Goal: Communication & Community: Answer question/provide support

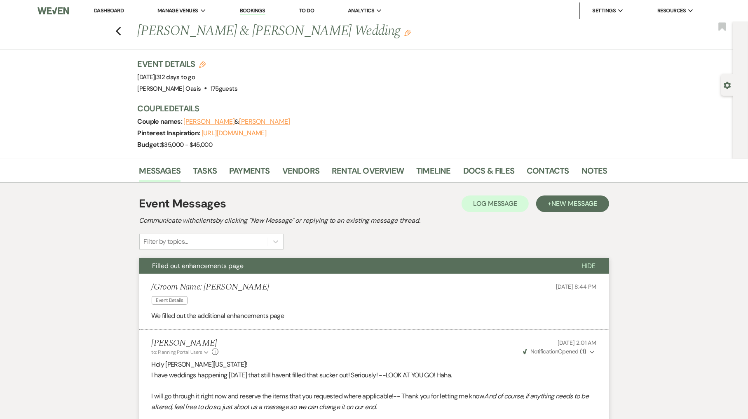
click at [104, 11] on link "Dashboard" at bounding box center [109, 10] width 30 height 7
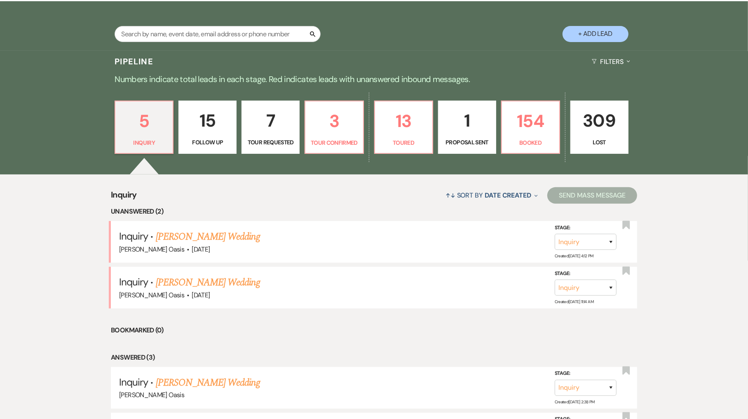
scroll to position [160, 0]
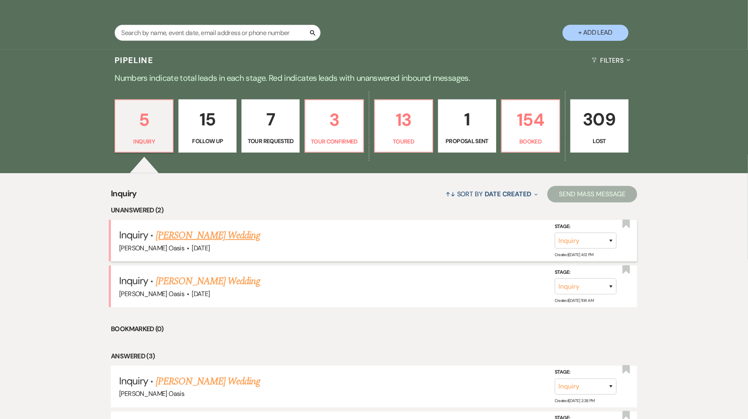
click at [213, 235] on link "[PERSON_NAME] Wedding" at bounding box center [208, 235] width 104 height 15
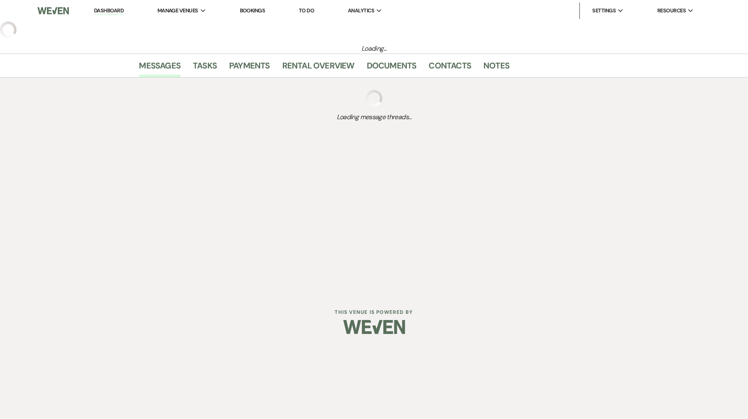
select select "5"
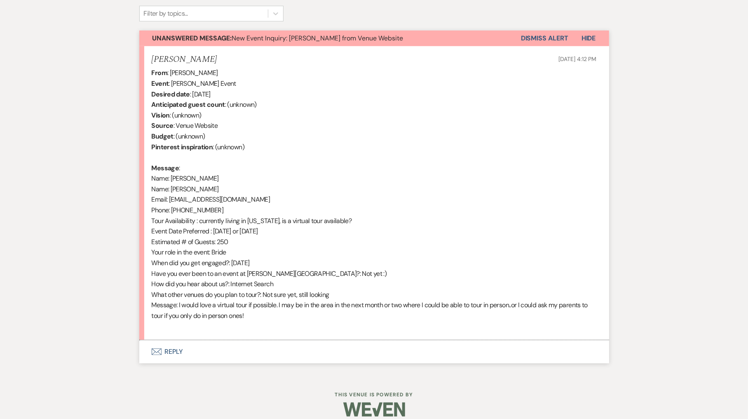
scroll to position [276, 0]
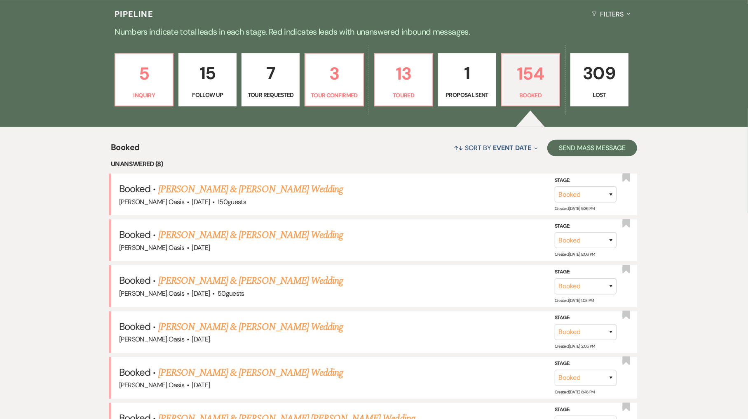
scroll to position [236, 0]
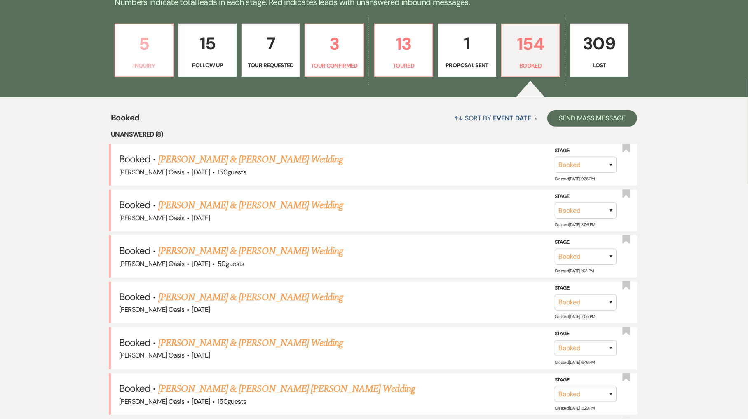
click at [146, 69] on link "5 Inquiry" at bounding box center [144, 50] width 59 height 54
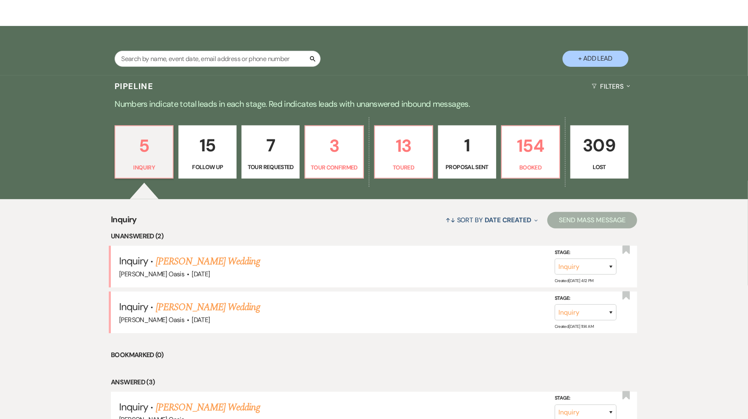
scroll to position [135, 0]
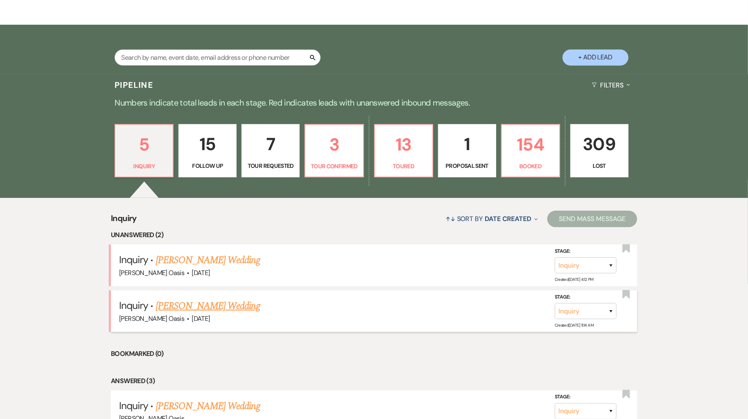
click at [213, 302] on link "[PERSON_NAME] Wedding" at bounding box center [208, 305] width 104 height 15
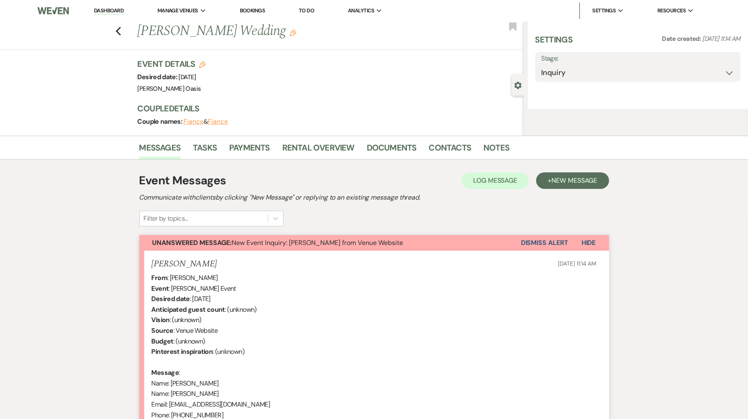
select select "5"
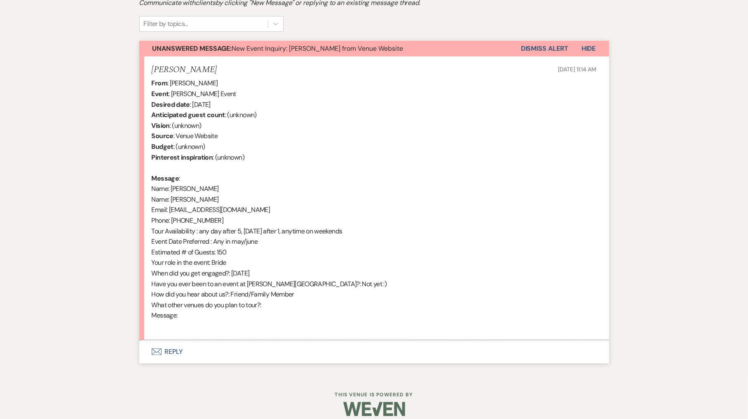
scroll to position [265, 0]
click at [202, 343] on button "Envelope Reply" at bounding box center [374, 351] width 470 height 23
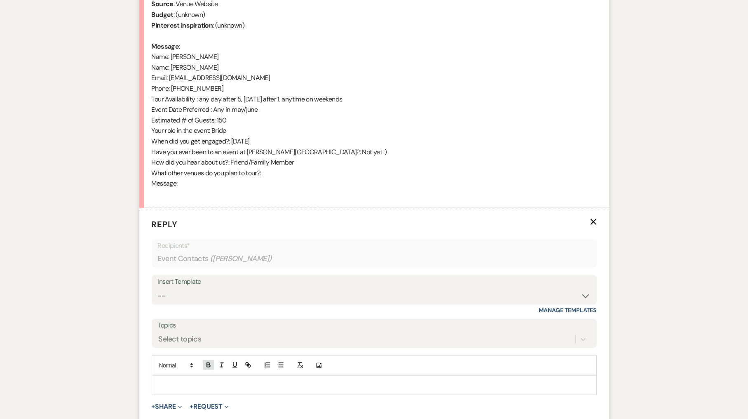
scroll to position [421, 0]
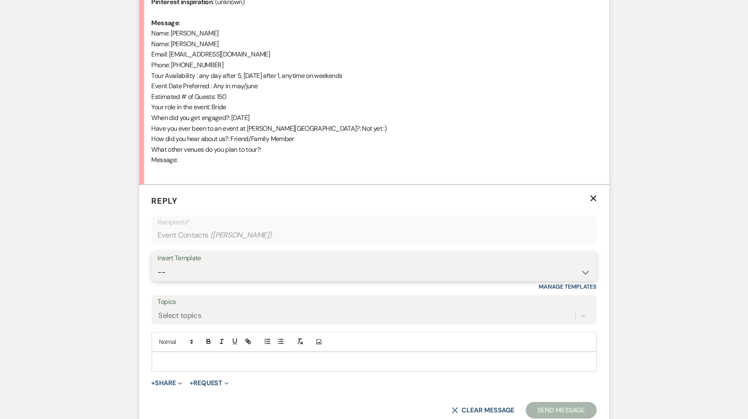
select select "2583"
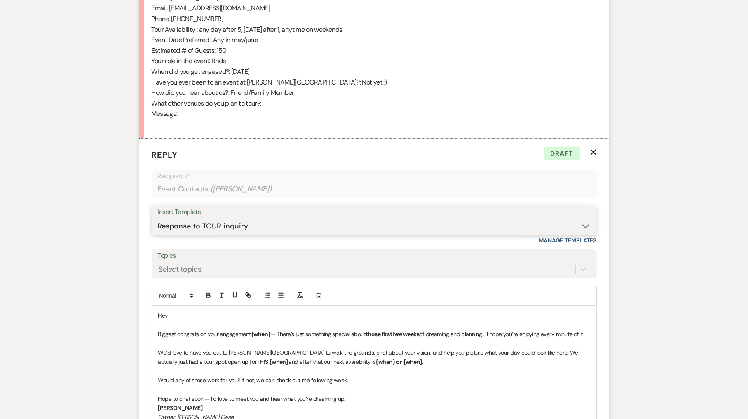
scroll to position [475, 0]
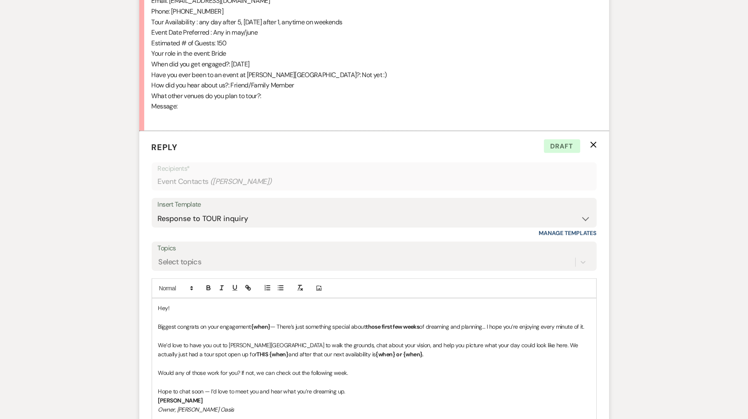
click at [271, 322] on p "Biggest congrats on your engagement {when} — There’s just something special abo…" at bounding box center [374, 326] width 432 height 9
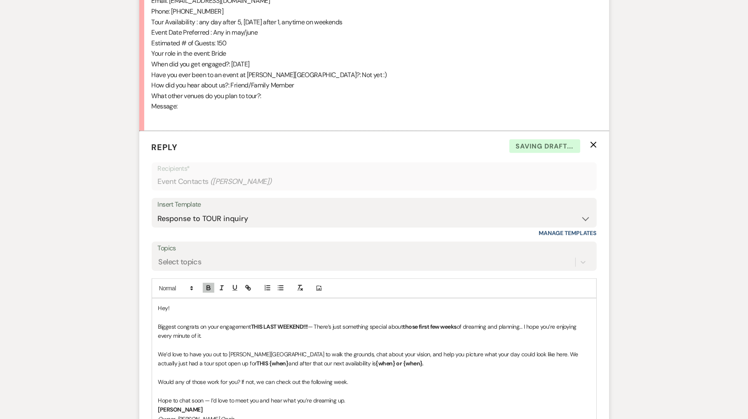
click at [317, 322] on p "Biggest congrats on your engagement THIS LAST WEEKEND!!! — There’s just somethi…" at bounding box center [374, 331] width 432 height 19
drag, startPoint x: 498, startPoint y: 314, endPoint x: 459, endPoint y: 314, distance: 38.7
click at [459, 322] on p "Biggest congrats on your engagement THIS LAST WEEKEND!!! — How exciting!! There…" at bounding box center [374, 331] width 432 height 19
click at [459, 323] on strong "those first few weeks" at bounding box center [465, 326] width 54 height 7
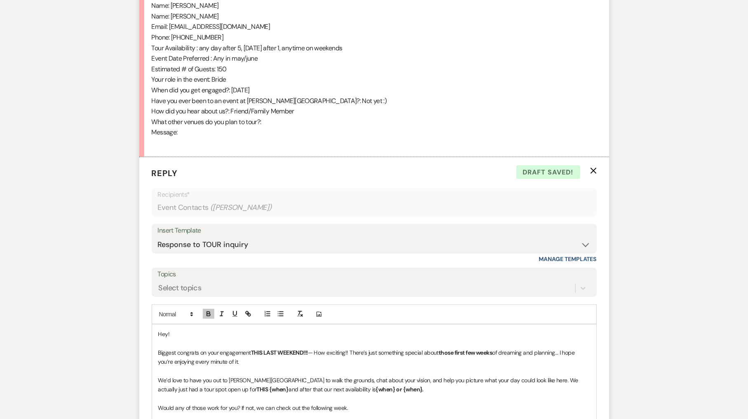
scroll to position [447, 0]
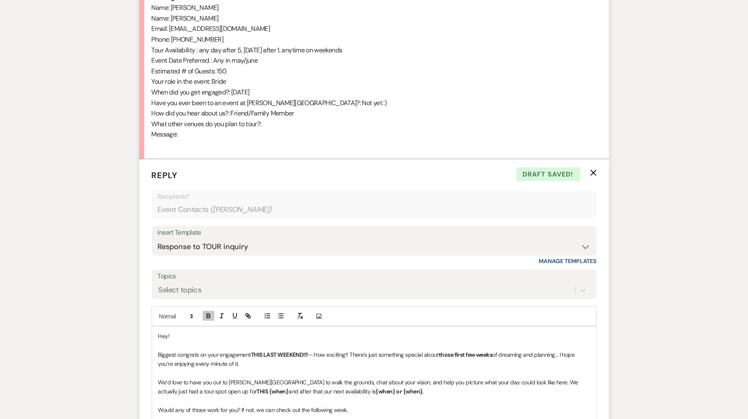
drag, startPoint x: 352, startPoint y: 342, endPoint x: 380, endPoint y: 354, distance: 30.5
click at [380, 354] on p "Biggest congrats on your engagement THIS LAST WEEKEND!!! — How exciting!! There…" at bounding box center [374, 359] width 432 height 19
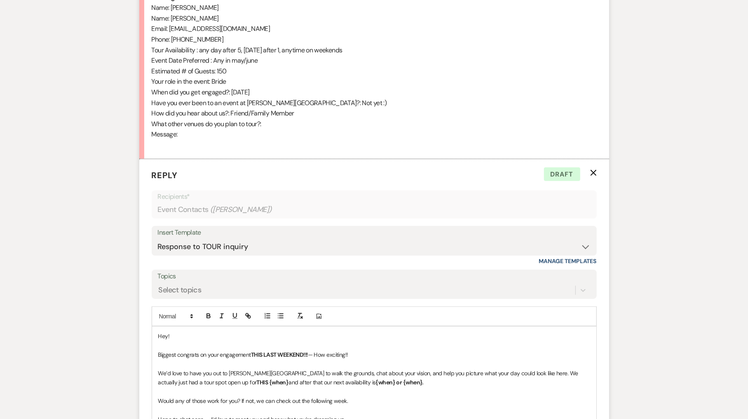
click at [194, 340] on p at bounding box center [374, 344] width 432 height 9
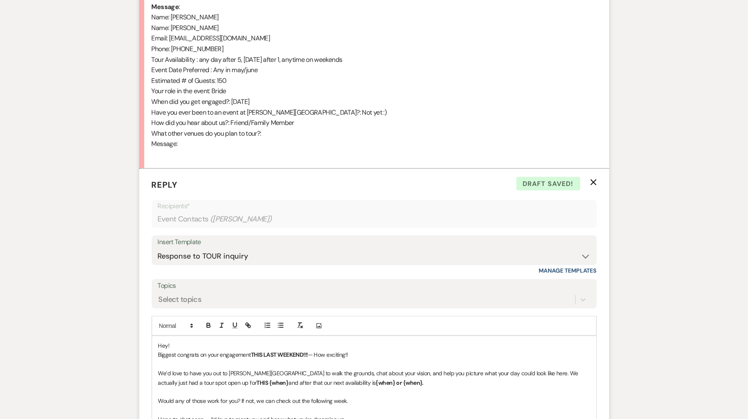
scroll to position [437, 0]
click at [257, 379] on strong "THIS {when}" at bounding box center [273, 382] width 32 height 7
drag, startPoint x: 394, startPoint y: 373, endPoint x: 259, endPoint y: 374, distance: 135.1
click at [259, 374] on p "We’d love to have you out to [PERSON_NAME][GEOGRAPHIC_DATA] to walk the grounds…" at bounding box center [374, 377] width 432 height 19
drag, startPoint x: 250, startPoint y: 372, endPoint x: 449, endPoint y: 375, distance: 198.6
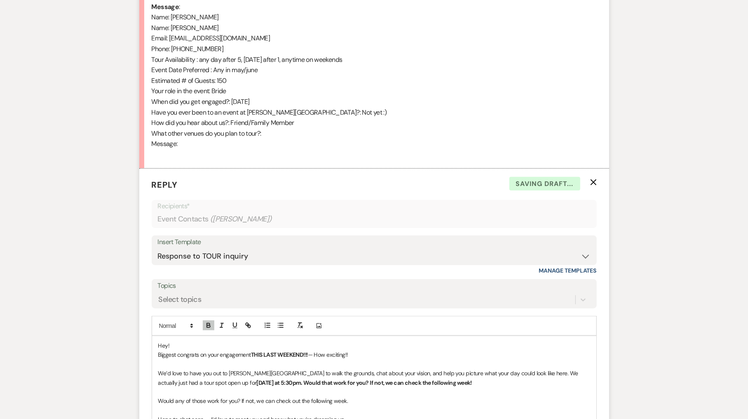
click at [449, 375] on p "We’d love to have you out to [PERSON_NAME][GEOGRAPHIC_DATA] to walk the grounds…" at bounding box center [374, 377] width 432 height 19
click at [206, 321] on icon "button" at bounding box center [208, 324] width 7 height 7
click at [302, 396] on p "Would any of those work for you? If not, we can check out the following week." at bounding box center [374, 400] width 432 height 9
drag, startPoint x: 354, startPoint y: 393, endPoint x: 174, endPoint y: 384, distance: 179.9
click at [174, 384] on div "Hey! Biggest congrats on your engagement THIS LAST WEEKEND!!! — How exciting!! …" at bounding box center [374, 391] width 444 height 111
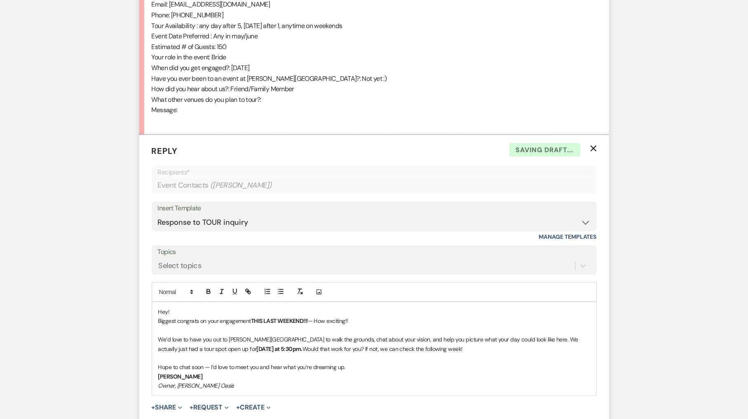
scroll to position [471, 0]
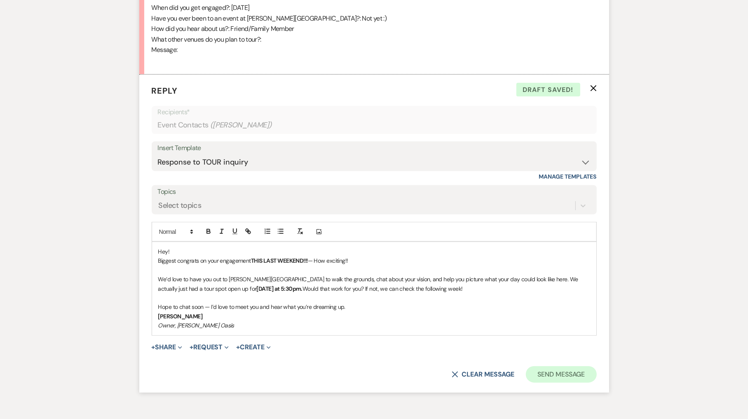
click at [535, 366] on button "Send Message" at bounding box center [561, 374] width 70 height 16
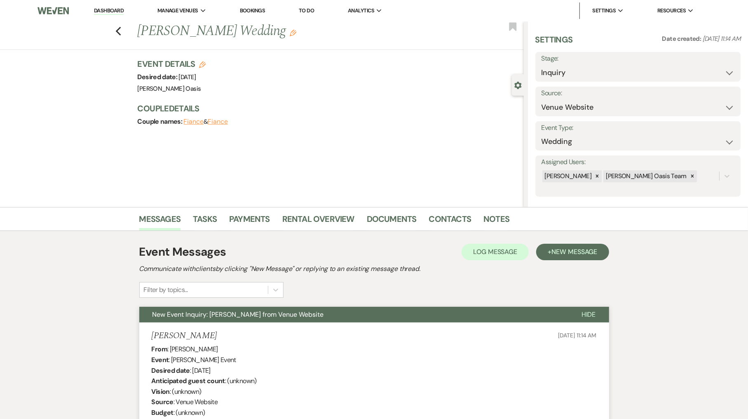
scroll to position [0, 0]
select select "2"
click at [716, 68] on button "Save" at bounding box center [718, 67] width 44 height 16
click at [117, 12] on link "Dashboard" at bounding box center [109, 11] width 30 height 8
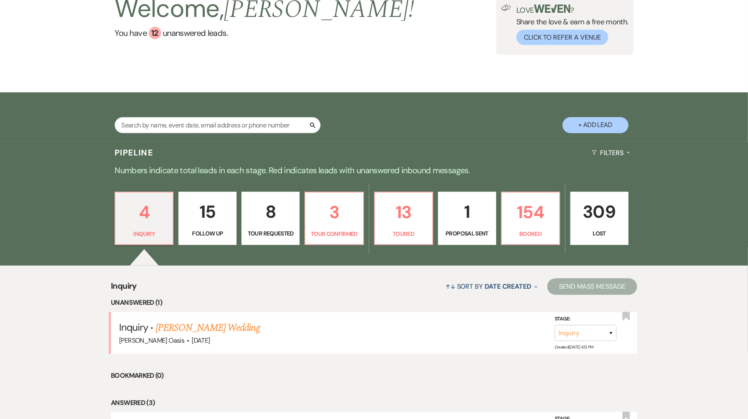
scroll to position [83, 0]
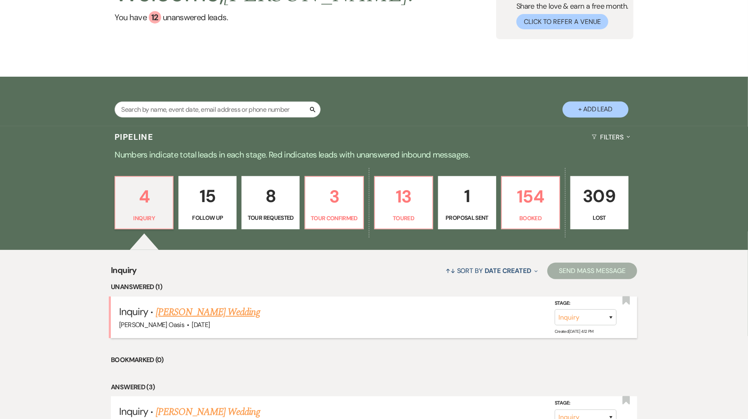
click at [202, 312] on link "[PERSON_NAME] Wedding" at bounding box center [208, 311] width 104 height 15
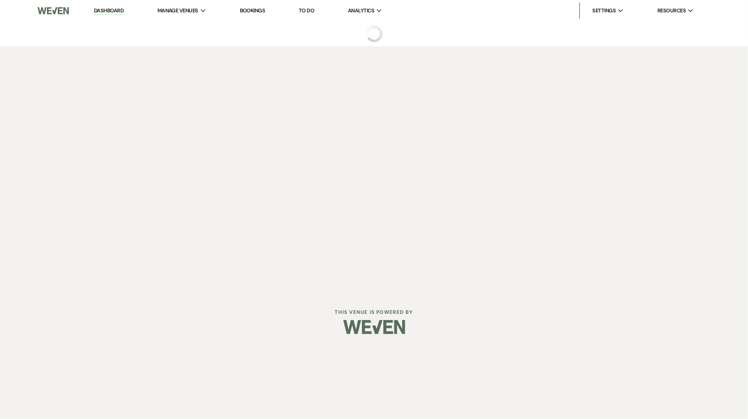
select select "5"
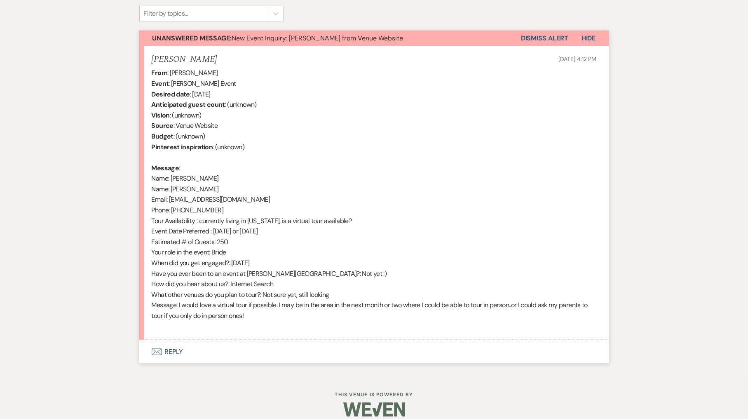
scroll to position [276, 0]
click at [194, 342] on button "Envelope Reply" at bounding box center [374, 351] width 470 height 23
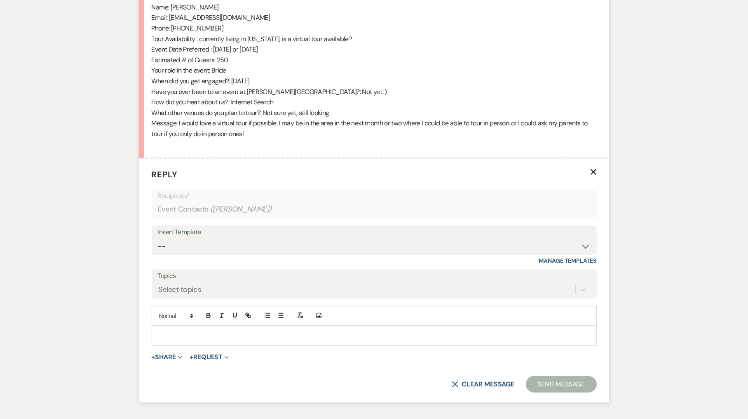
scroll to position [505, 0]
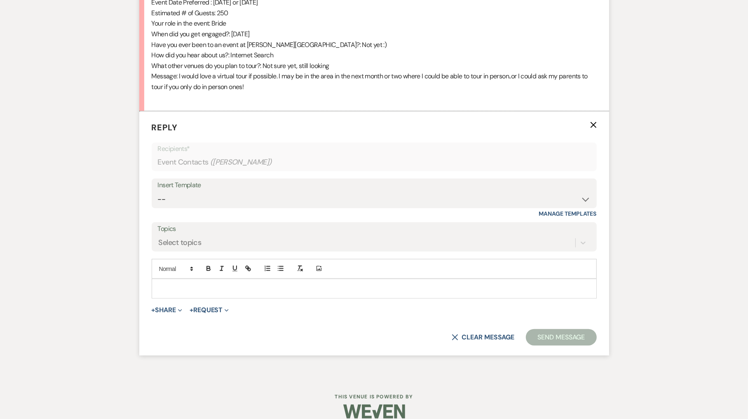
click at [260, 179] on div "Insert Template" at bounding box center [374, 185] width 433 height 12
click at [256, 197] on div "Insert Template -- WELCOME Weven Planning Portal Introduction Send With Contrac…" at bounding box center [374, 193] width 445 height 30
select select "2583"
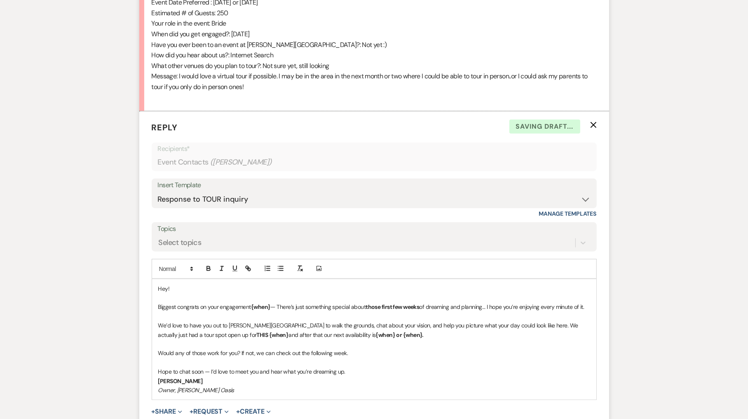
click at [271, 302] on p "Biggest congrats on your engagement {when} — There’s just something special abo…" at bounding box center [374, 306] width 432 height 9
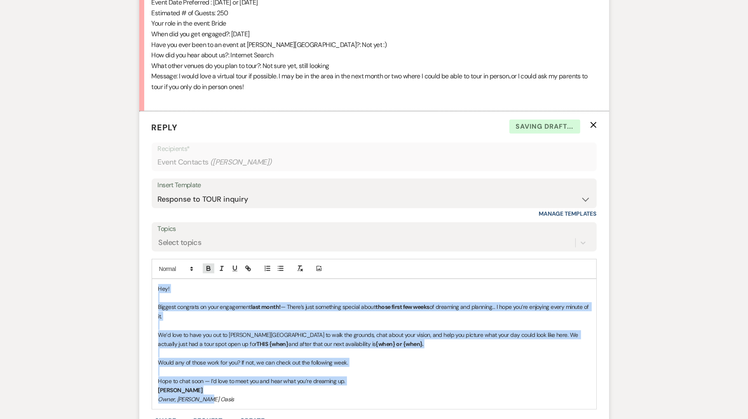
click at [209, 266] on icon "button" at bounding box center [208, 267] width 3 height 2
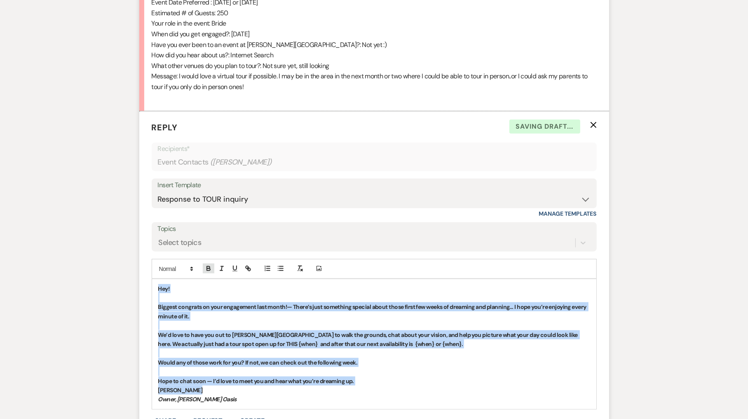
click at [209, 266] on icon "button" at bounding box center [208, 267] width 3 height 2
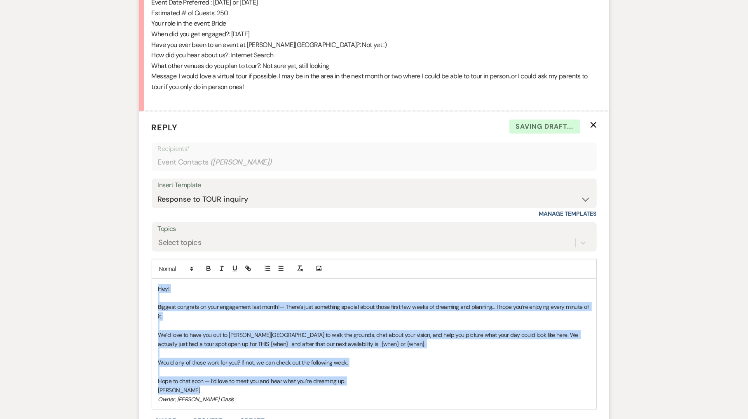
click at [271, 321] on p at bounding box center [374, 325] width 432 height 9
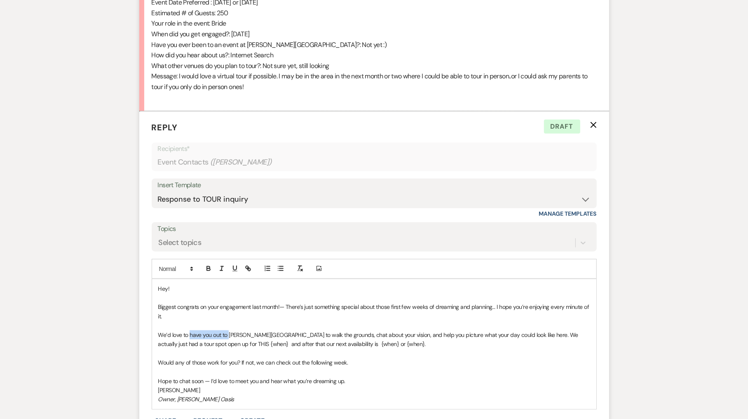
drag, startPoint x: 229, startPoint y: 321, endPoint x: 191, endPoint y: 321, distance: 37.9
click at [191, 330] on p "We’d love to have you out to [PERSON_NAME][GEOGRAPHIC_DATA] to walk the grounds…" at bounding box center [374, 339] width 432 height 19
click at [256, 330] on p "We’d love to either show you around virtualy, have your parents out, or both! […" at bounding box center [374, 339] width 432 height 19
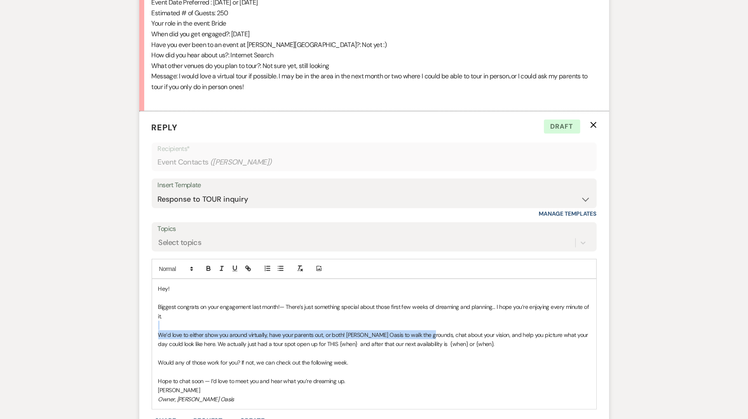
drag, startPoint x: 431, startPoint y: 321, endPoint x: 378, endPoint y: 316, distance: 53.8
click at [378, 316] on div "Hey! Biggest congrats on your engagement last month!— There’s just something sp…" at bounding box center [374, 344] width 444 height 130
click at [378, 321] on p at bounding box center [374, 325] width 432 height 9
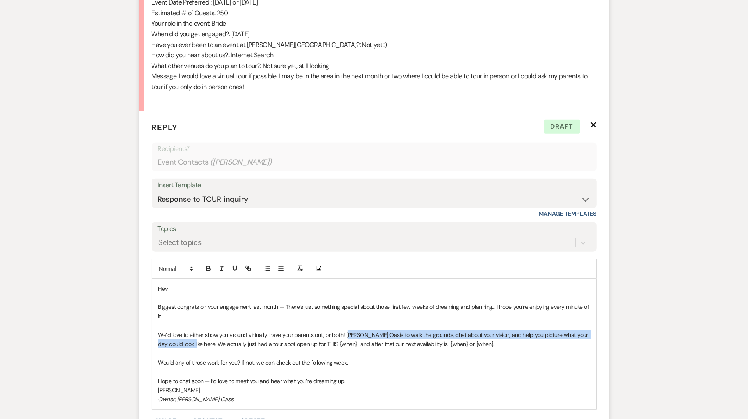
drag, startPoint x: 190, startPoint y: 332, endPoint x: 348, endPoint y: 325, distance: 157.5
click at [348, 330] on p "We’d love to either show you around virtually, have your parents out, or both! …" at bounding box center [374, 339] width 432 height 19
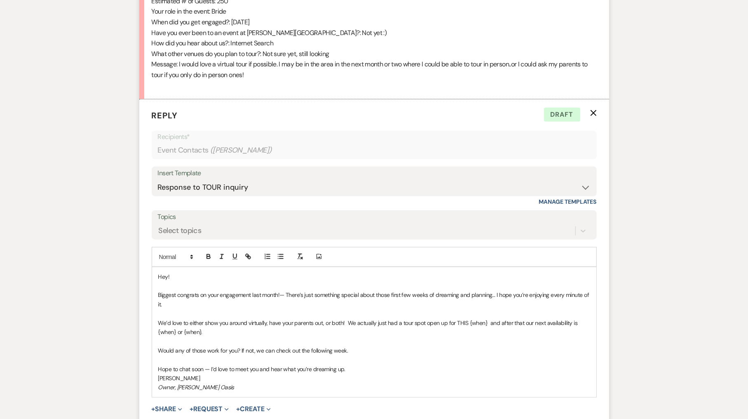
scroll to position [518, 0]
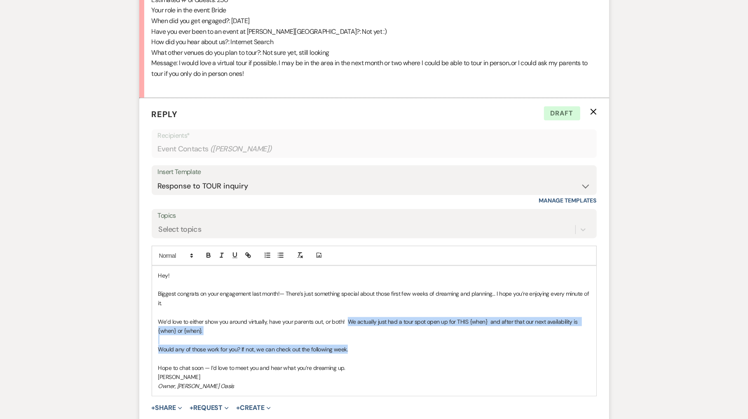
drag, startPoint x: 347, startPoint y: 339, endPoint x: 349, endPoint y: 311, distance: 28.1
click at [349, 311] on div "Hey! Biggest congrats on your engagement last month!— There’s just something sp…" at bounding box center [374, 331] width 444 height 130
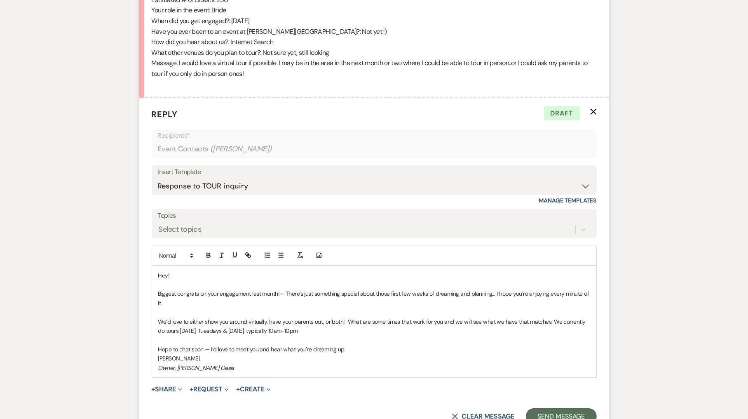
click at [453, 317] on p "We’d love to either show you around virtually, have your parents out, or both! …" at bounding box center [374, 326] width 432 height 19
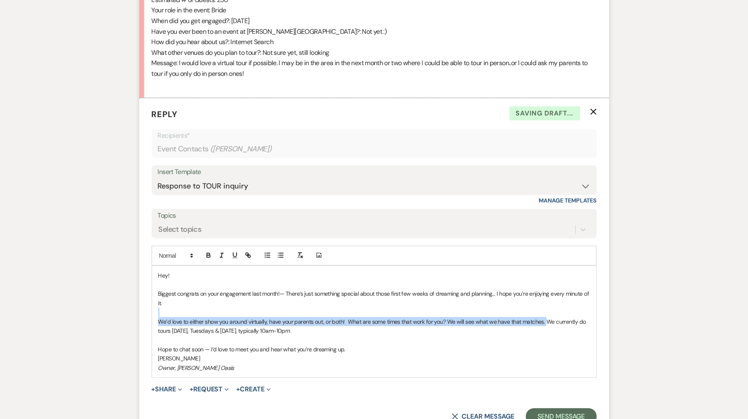
drag, startPoint x: 545, startPoint y: 307, endPoint x: 531, endPoint y: 304, distance: 14.7
click at [531, 304] on div "Hey! Biggest congrats on your engagement last month!— There’s just something sp…" at bounding box center [374, 321] width 444 height 111
click at [545, 317] on p "We’d love to either show you around virtually, have your parents out, or both! …" at bounding box center [374, 326] width 432 height 19
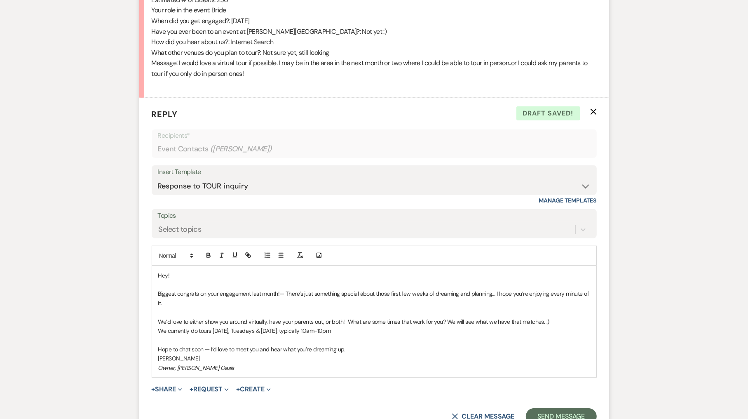
click at [358, 326] on p "We currently do tours [DATE], Tuesdays & [DATE], typically 10am-10pm" at bounding box center [374, 330] width 432 height 9
drag, startPoint x: 358, startPoint y: 320, endPoint x: 487, endPoint y: 329, distance: 130.1
click at [487, 329] on div "Hey! Biggest congrats on your engagement last month!— There’s just something sp…" at bounding box center [374, 321] width 444 height 111
click at [225, 250] on button "button" at bounding box center [222, 255] width 12 height 10
click at [248, 289] on p "Biggest congrats on your engagement last month!— There’s just something special…" at bounding box center [374, 298] width 432 height 19
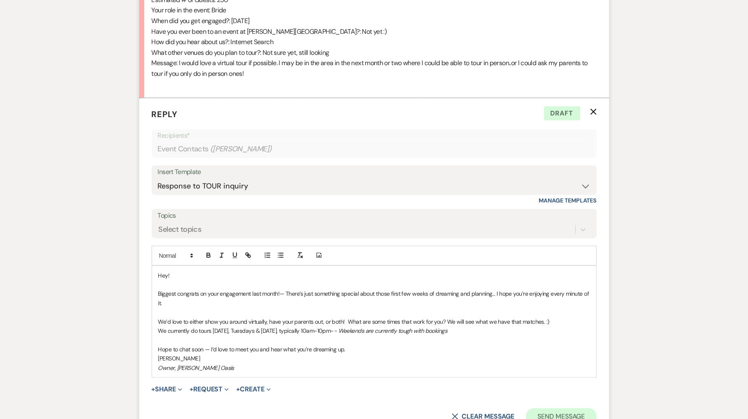
click at [560, 408] on button "Send Message" at bounding box center [561, 416] width 70 height 16
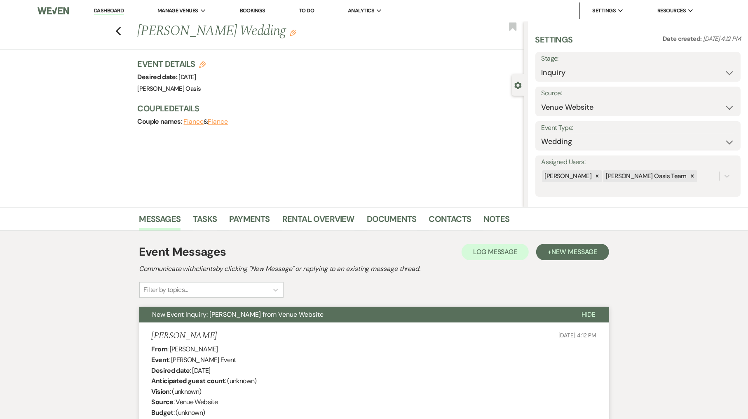
scroll to position [0, 0]
select select "2"
click at [719, 70] on button "Save" at bounding box center [718, 67] width 44 height 16
click at [98, 7] on link "Dashboard" at bounding box center [109, 11] width 30 height 8
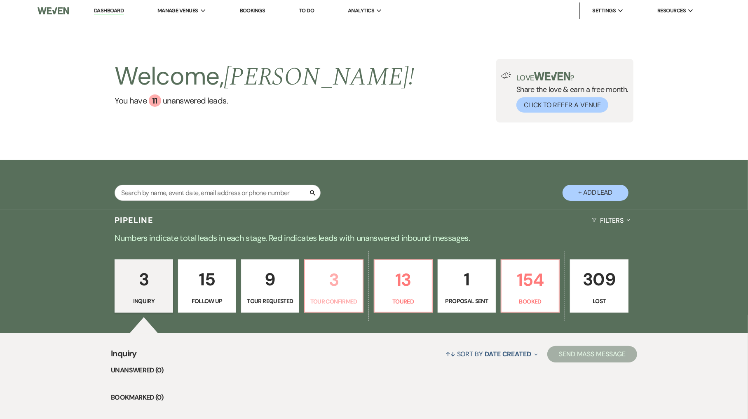
click at [329, 271] on p "3" at bounding box center [333, 280] width 47 height 28
select select "4"
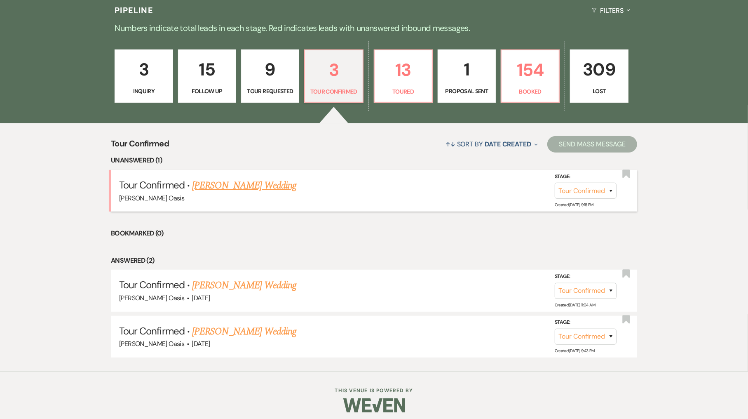
scroll to position [209, 0]
click at [268, 183] on link "[PERSON_NAME] Wedding" at bounding box center [244, 185] width 104 height 15
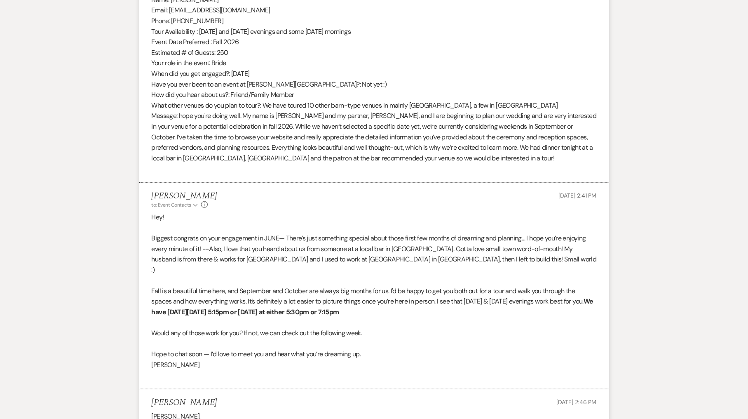
select select "4"
select select "5"
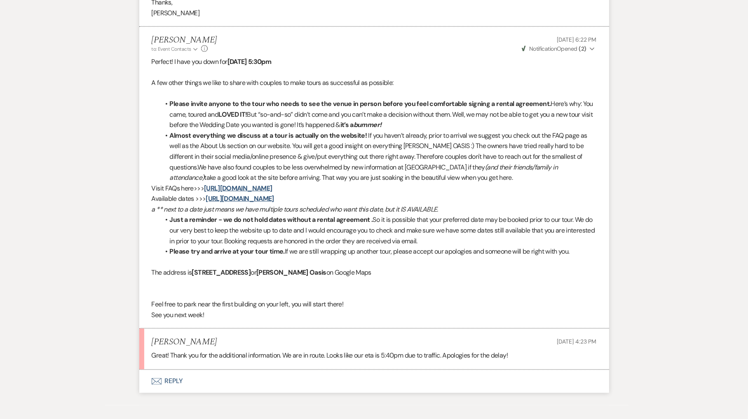
scroll to position [921, 0]
click at [207, 370] on button "Envelope Reply" at bounding box center [374, 381] width 470 height 23
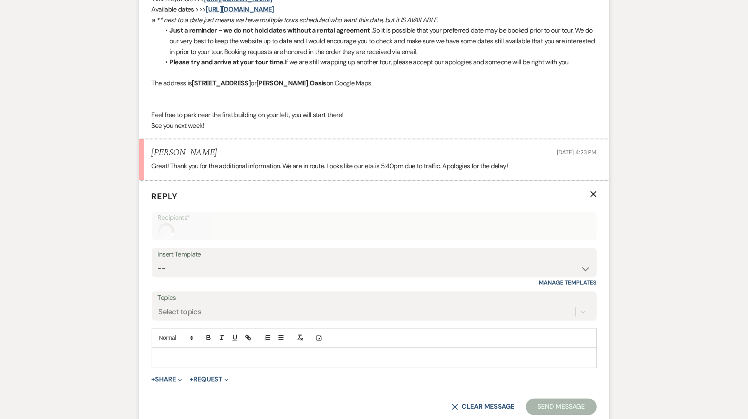
scroll to position [1150, 0]
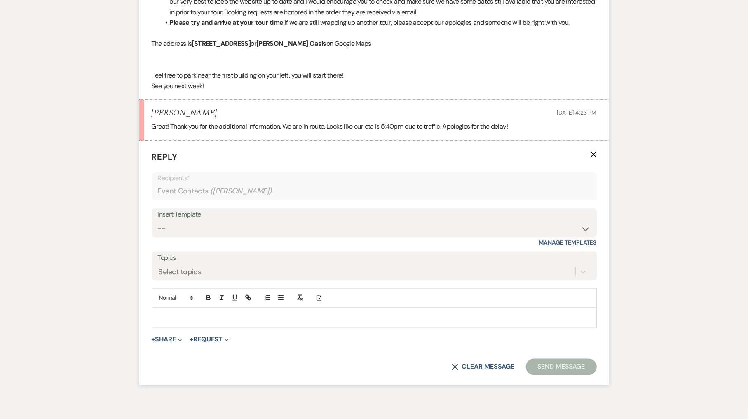
click at [238, 308] on div at bounding box center [374, 317] width 444 height 19
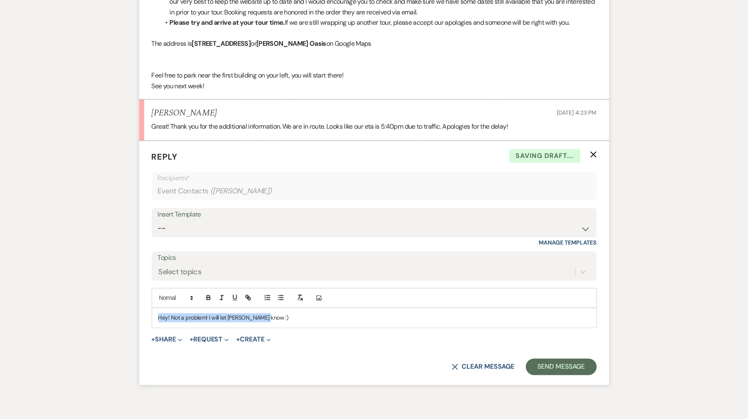
copy p "Hey! Not a problem! I will let [PERSON_NAME] know :)"
click at [592, 151] on button "X" at bounding box center [593, 154] width 7 height 7
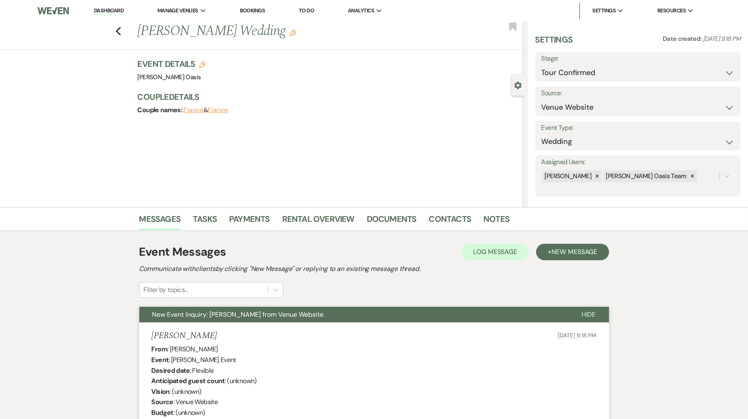
scroll to position [0, 0]
click at [510, 28] on use "button" at bounding box center [512, 26] width 7 height 8
select select "5"
click at [115, 12] on link "Dashboard" at bounding box center [109, 11] width 30 height 8
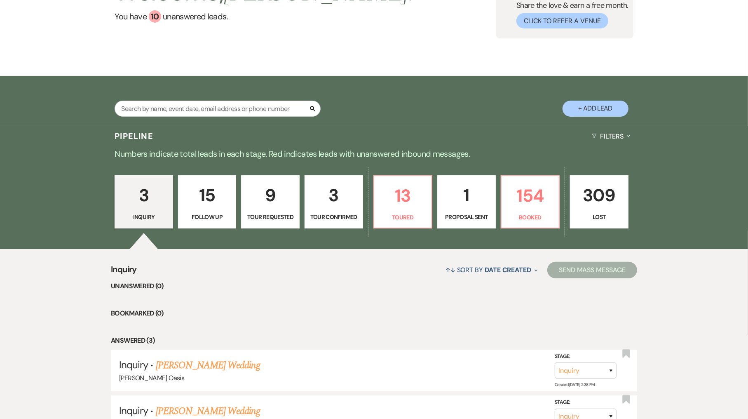
click at [339, 214] on p "Tour Confirmed" at bounding box center [334, 216] width 48 height 9
select select "4"
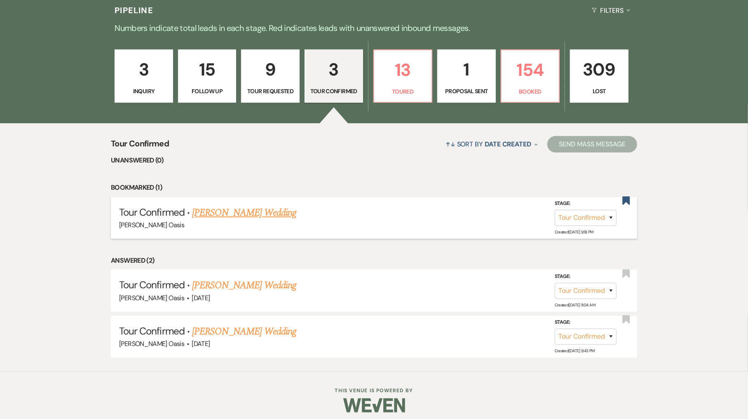
scroll to position [209, 0]
click at [285, 211] on link "[PERSON_NAME] Wedding" at bounding box center [244, 213] width 104 height 15
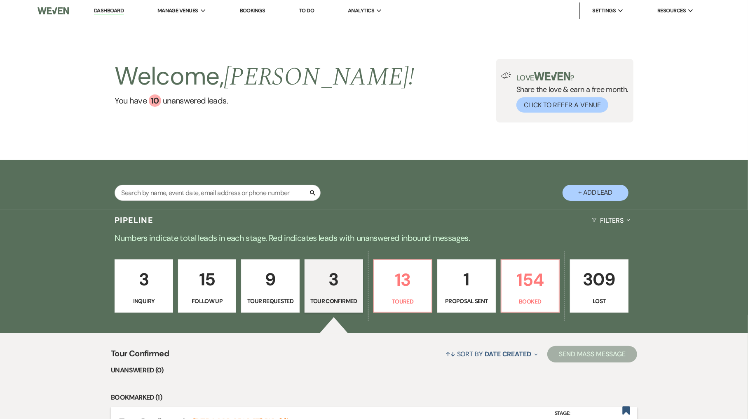
select select "4"
select select "5"
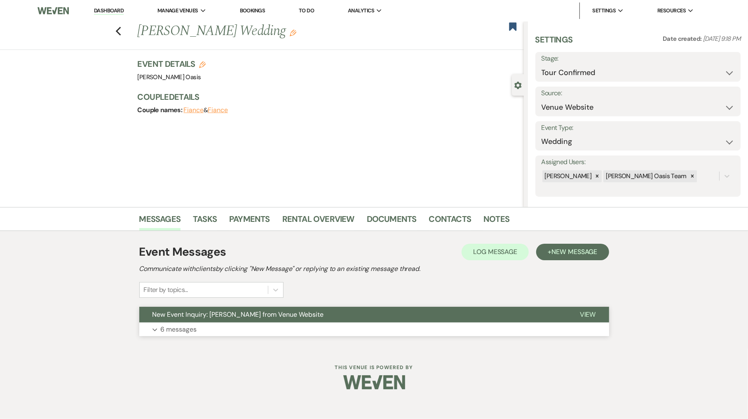
click at [252, 310] on span "New Event Inquiry: [PERSON_NAME] from Venue Website" at bounding box center [237, 314] width 171 height 9
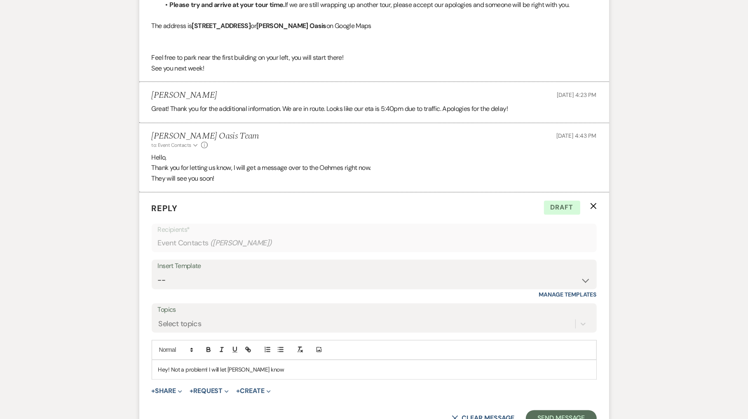
scroll to position [1192, 0]
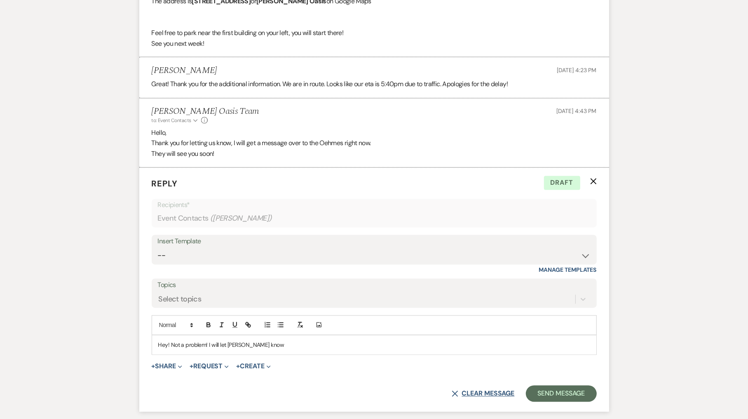
click at [484, 390] on button "X Clear message" at bounding box center [483, 393] width 63 height 7
select select "5359"
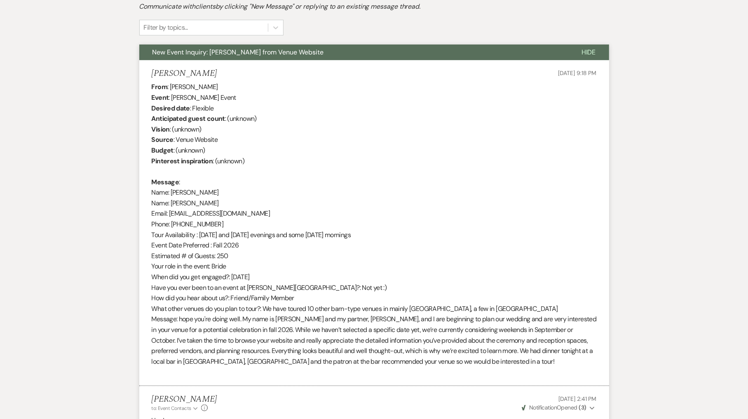
scroll to position [272, 0]
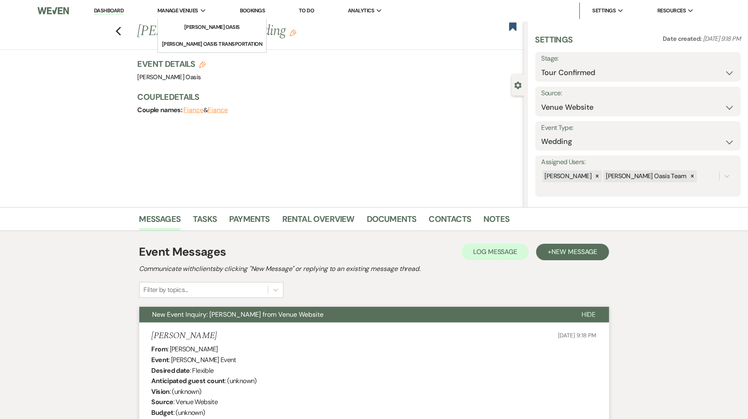
scroll to position [0, 0]
click at [116, 10] on link "Dashboard" at bounding box center [109, 11] width 30 height 8
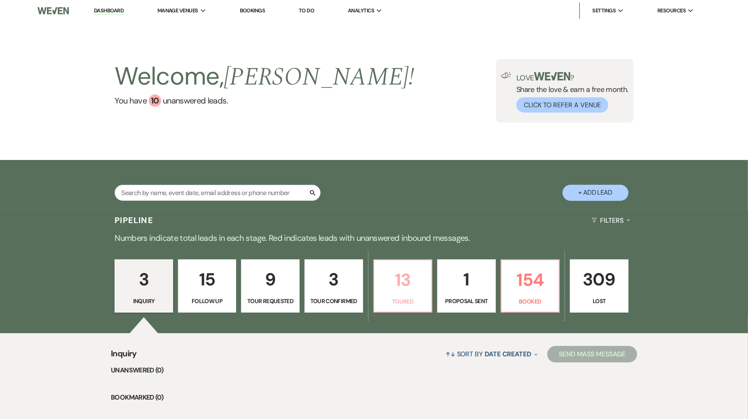
click at [407, 273] on p "13" at bounding box center [403, 280] width 48 height 28
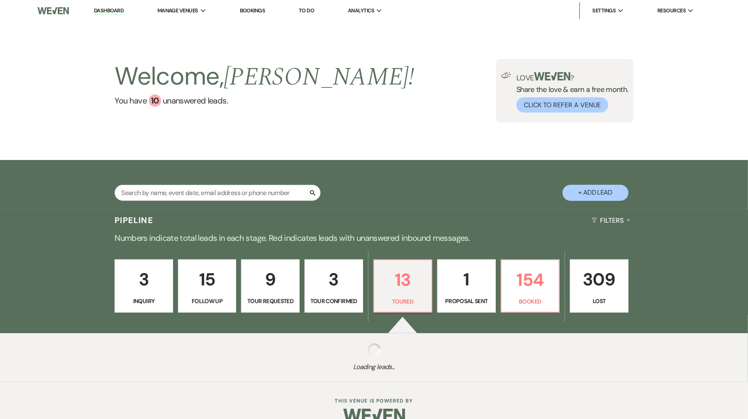
select select "5"
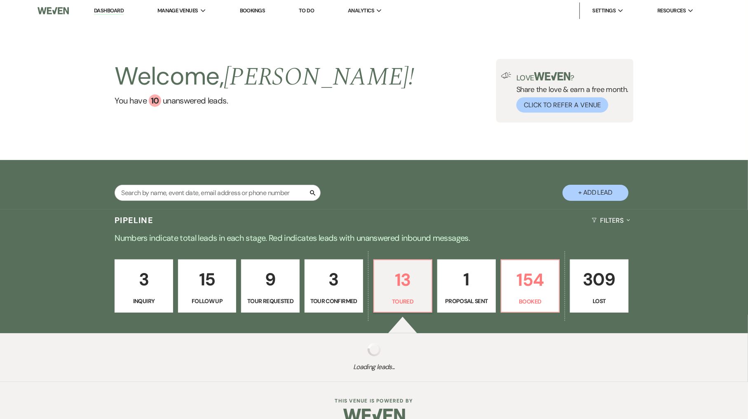
select select "5"
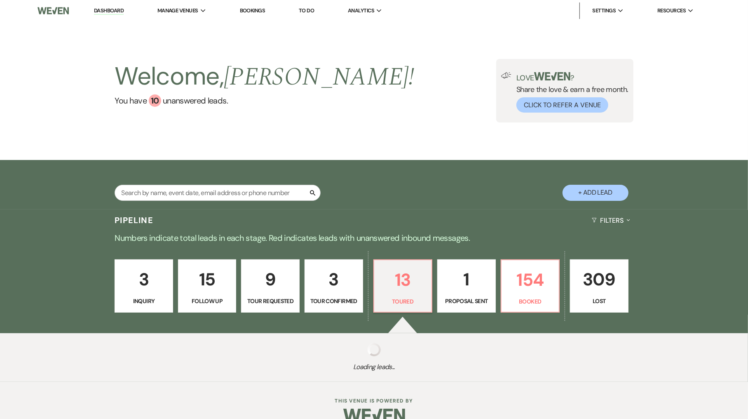
select select "5"
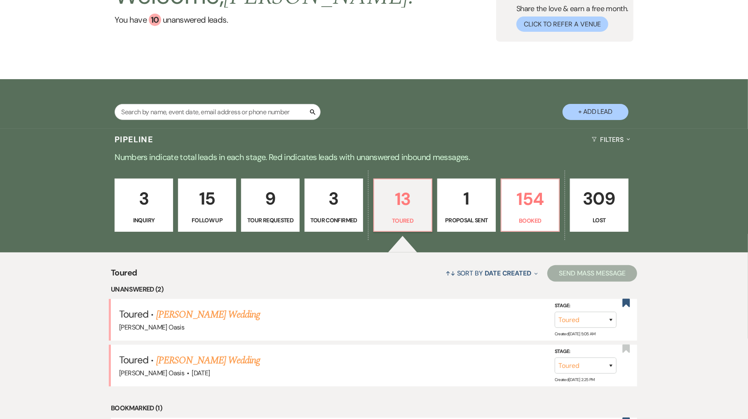
scroll to position [75, 0]
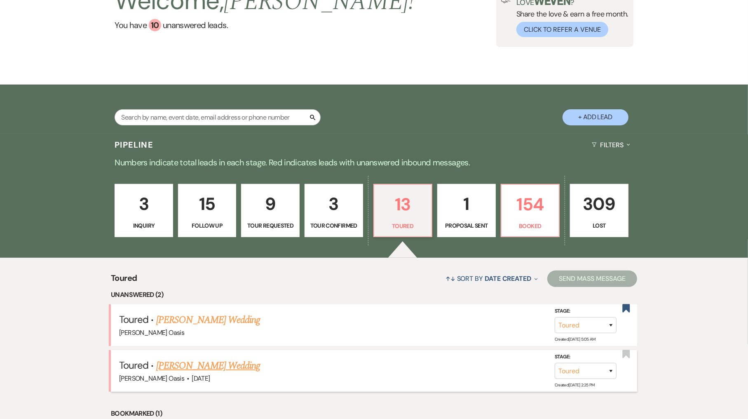
click at [200, 365] on link "[PERSON_NAME] Wedding" at bounding box center [208, 365] width 104 height 15
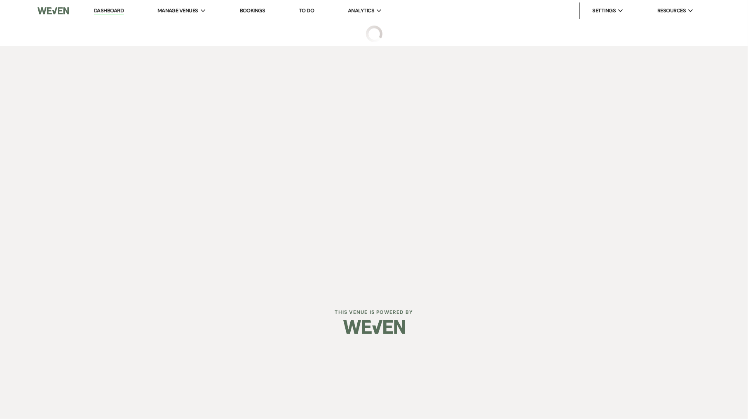
select select "5"
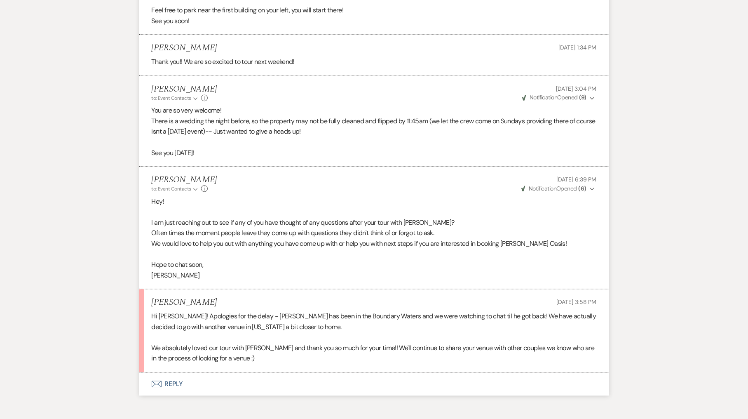
scroll to position [1463, 0]
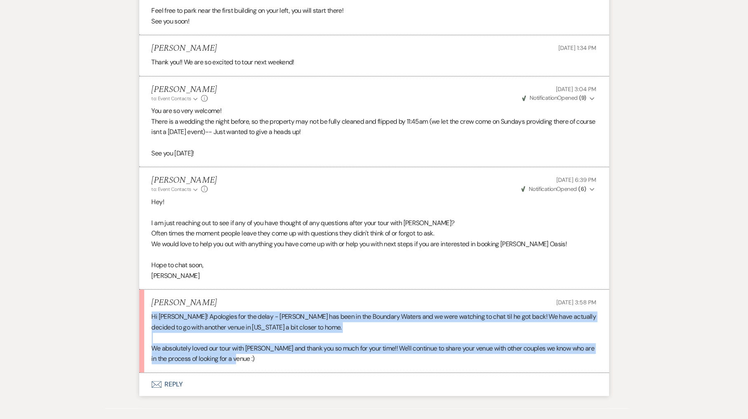
drag, startPoint x: 246, startPoint y: 319, endPoint x: 141, endPoint y: 272, distance: 115.5
click at [141, 289] on li "[PERSON_NAME] [DATE] 3:58 PM Hi [PERSON_NAME]! Apologies for the delay - [PERSO…" at bounding box center [374, 330] width 470 height 83
copy div "Hi [PERSON_NAME]! Apologies for the delay - [PERSON_NAME] has been in the Bound…"
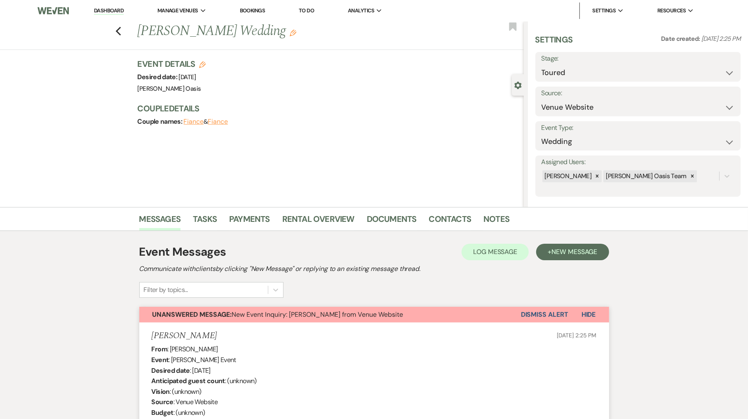
scroll to position [0, 0]
click at [115, 10] on link "Dashboard" at bounding box center [109, 11] width 30 height 8
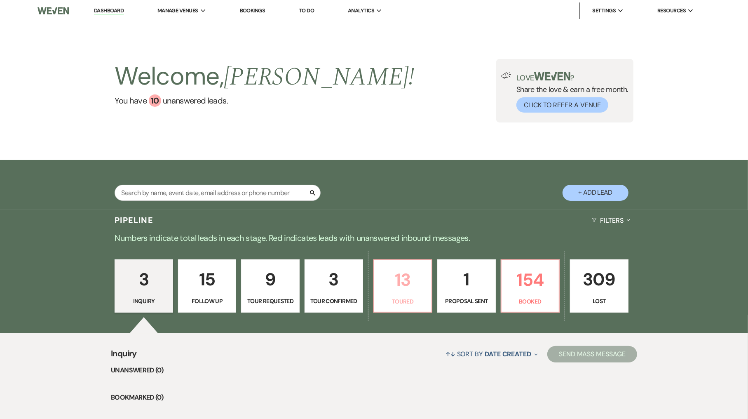
click at [424, 285] on p "13" at bounding box center [403, 280] width 48 height 28
select select "5"
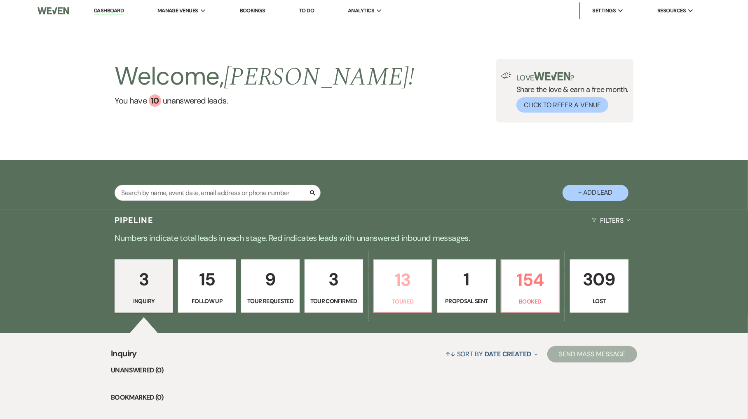
select select "5"
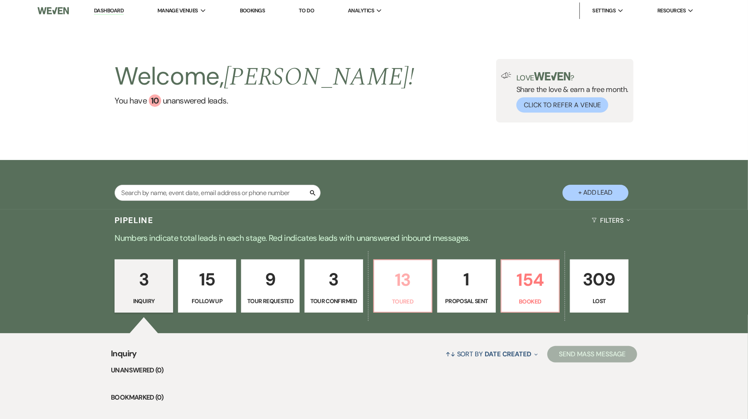
select select "5"
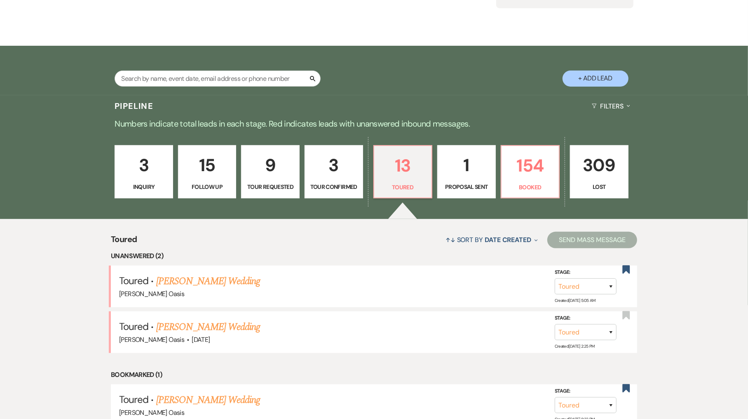
scroll to position [114, 0]
click at [229, 319] on link "[PERSON_NAME] Wedding" at bounding box center [208, 326] width 104 height 15
select select "5"
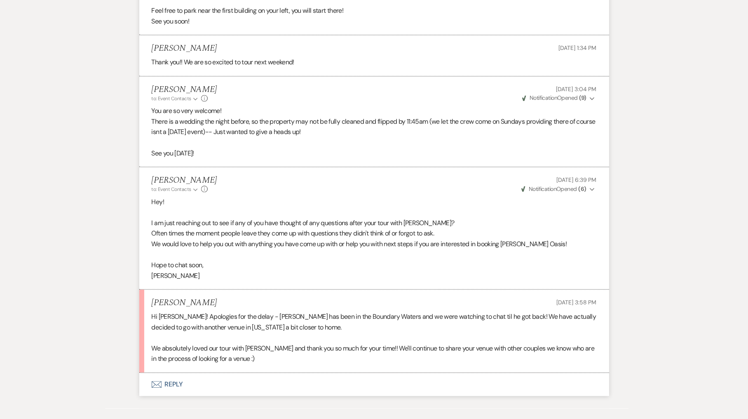
click at [220, 372] on button "Envelope Reply" at bounding box center [374, 383] width 470 height 23
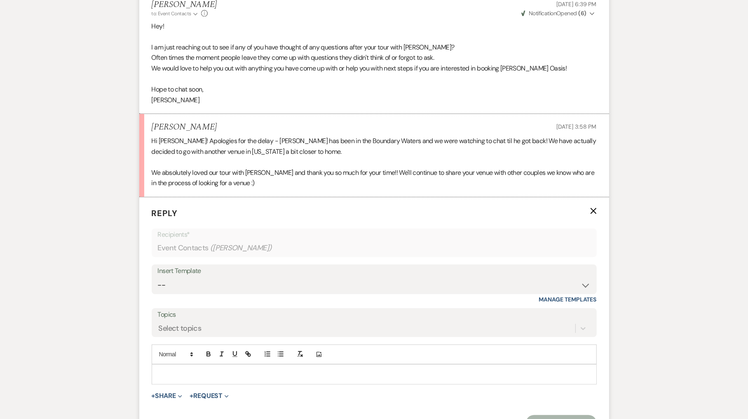
scroll to position [1692, 0]
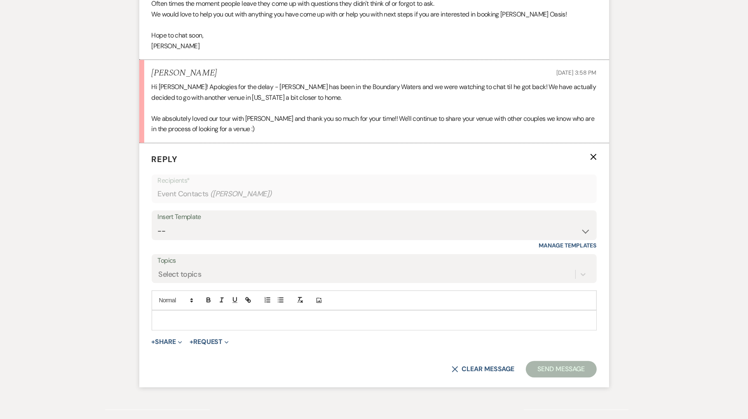
click at [201, 315] on p at bounding box center [374, 319] width 432 height 9
paste div
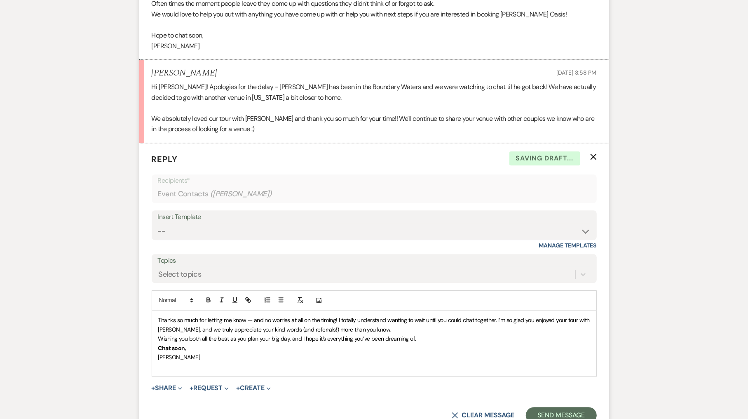
click at [157, 310] on div "Thanks so much for letting me know — and no worries at all on the timing! I tot…" at bounding box center [374, 342] width 444 height 65
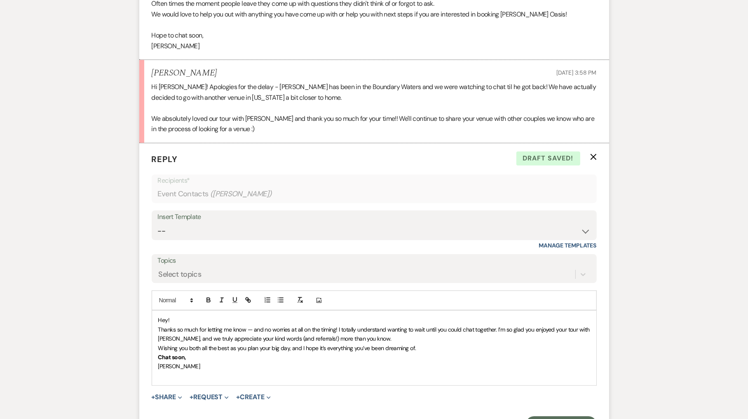
click at [298, 325] on span "﻿ Thanks so much for letting me know — and no worries at all on the timing! I t…" at bounding box center [374, 333] width 433 height 16
click at [424, 325] on p "Thanks so much for letting me know — and no worries at all on the timing! I tot…" at bounding box center [374, 334] width 432 height 19
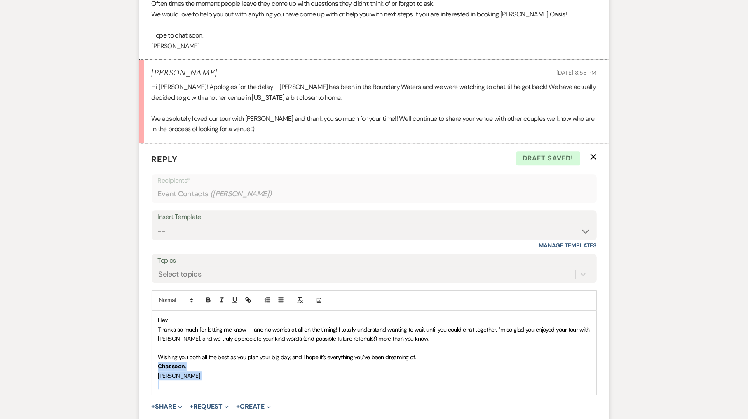
drag, startPoint x: 180, startPoint y: 337, endPoint x: 153, endPoint y: 326, distance: 29.0
click at [153, 326] on div "Hey! Thanks so much for letting me know — and no worries at all on the timing! …" at bounding box center [374, 352] width 444 height 84
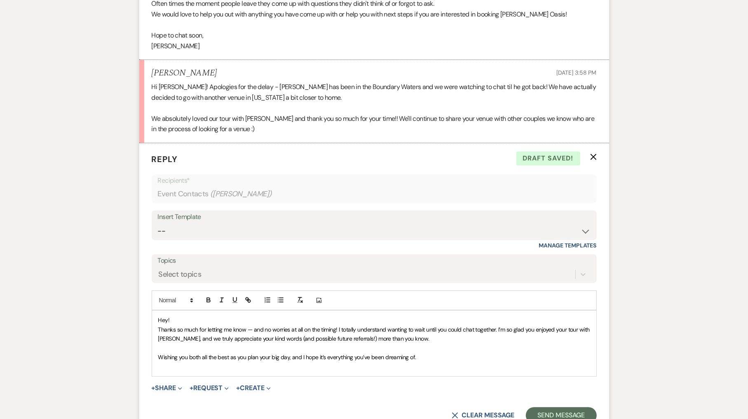
click at [419, 325] on p "Thanks so much for letting me know — and no worries at all on the timing! I tot…" at bounding box center [374, 334] width 432 height 19
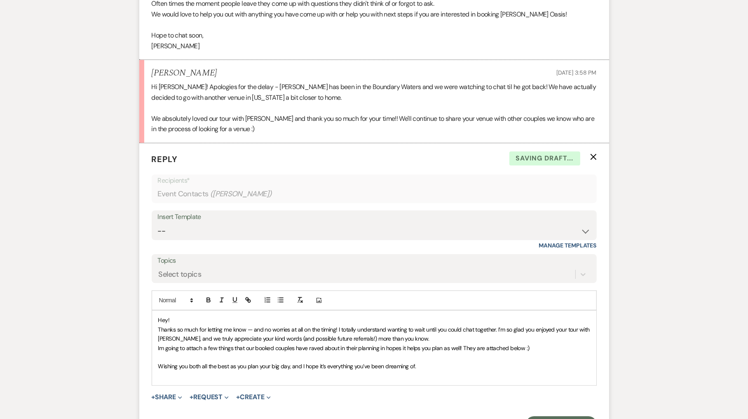
click at [328, 371] on p at bounding box center [374, 375] width 432 height 9
click at [164, 344] on span "Im going to attach a few things that our booked couples have raved about in the…" at bounding box center [343, 347] width 371 height 7
click at [424, 325] on p "Thanks so much for letting me know — and no worries at all on the timing! I tot…" at bounding box center [374, 334] width 432 height 19
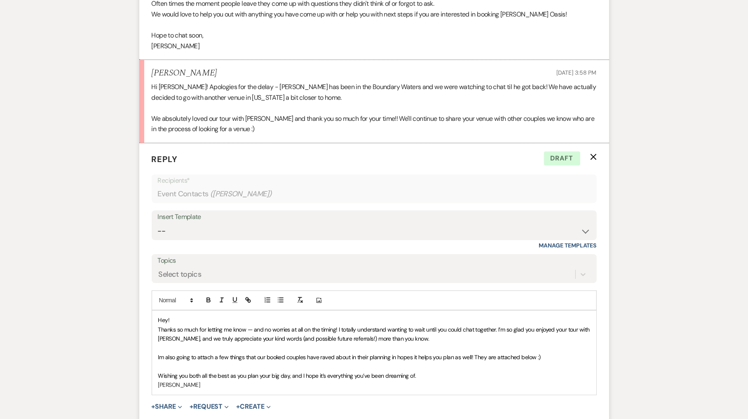
click at [351, 353] on span "Im also going to attach a few things that our booked couples have raved about i…" at bounding box center [349, 356] width 383 height 7
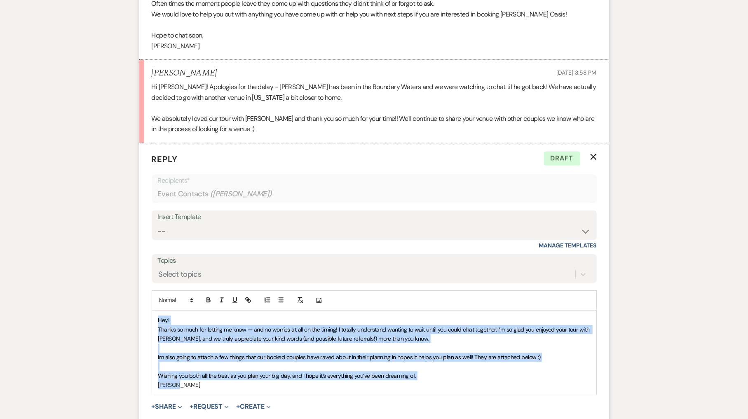
copy div "Hey! Thanks so much for letting me know — and no worries at all on the timing! …"
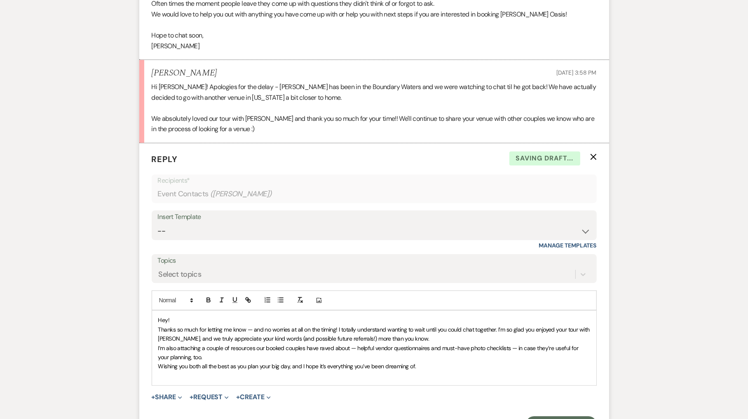
click at [198, 343] on p "I’m also attaching a couple of resources our booked couples have raved about — …" at bounding box center [374, 352] width 432 height 19
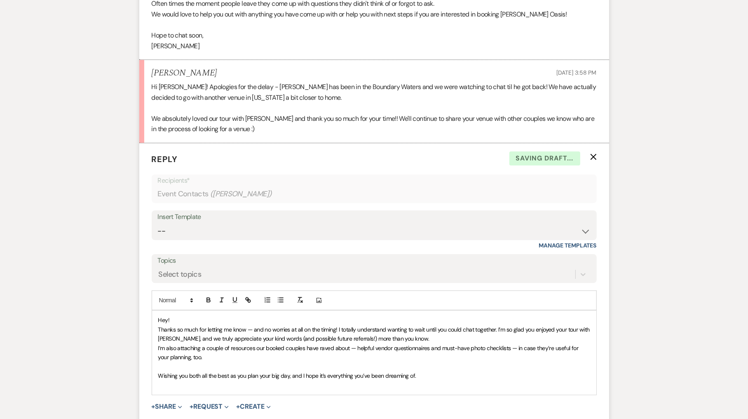
click at [195, 380] on p at bounding box center [374, 384] width 432 height 9
drag, startPoint x: 221, startPoint y: 337, endPoint x: 145, endPoint y: 337, distance: 75.8
click at [145, 337] on form "Reply X Draft saved! Recipients* Event Contacts ( [PERSON_NAME] ) Insert Templa…" at bounding box center [374, 302] width 470 height 318
click at [157, 342] on div "Hey! Thanks so much for letting me know — and no worries at all on the timing! …" at bounding box center [374, 352] width 444 height 84
click at [427, 325] on p "Thanks so much for letting me know — and no worries at all on the timing! I tot…" at bounding box center [374, 334] width 432 height 19
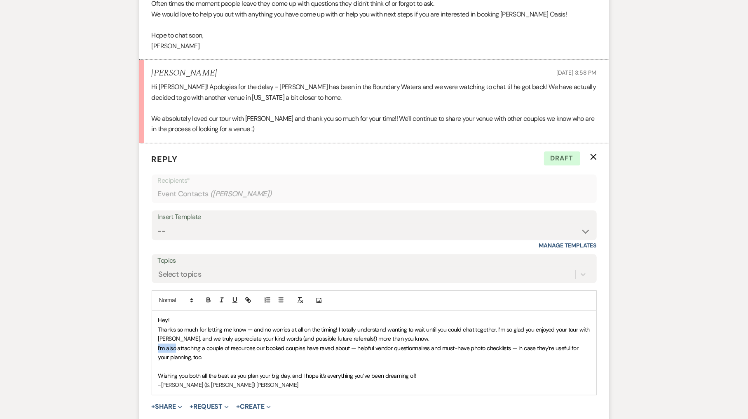
drag, startPoint x: 176, startPoint y: 303, endPoint x: 129, endPoint y: 303, distance: 47.8
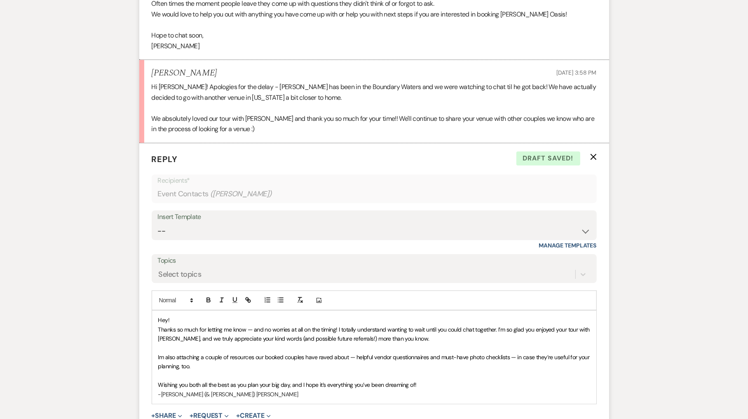
click at [353, 353] on span "Im also attaching a couple of resources our booked couples have raved about — h…" at bounding box center [374, 361] width 433 height 16
click at [494, 353] on span "Im also attaching a couple of resources our booked couples have raved about —No…" at bounding box center [373, 361] width 431 height 16
click at [503, 353] on span "Im also attaching a couple of resources our booked couples have raved about —No…" at bounding box center [372, 361] width 428 height 16
click at [172, 412] on button "+ Share Expand" at bounding box center [167, 415] width 31 height 7
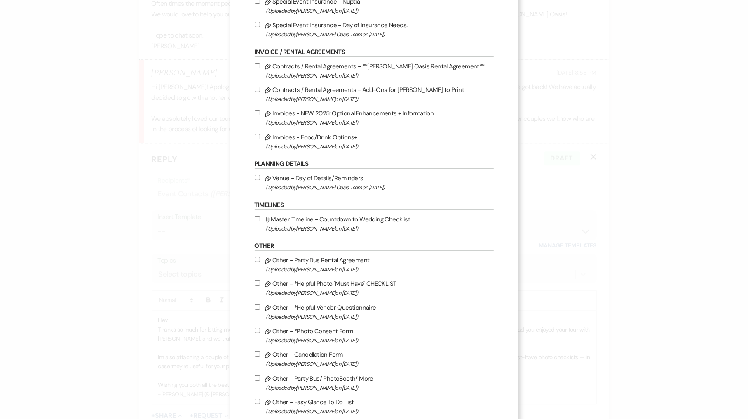
scroll to position [98, 0]
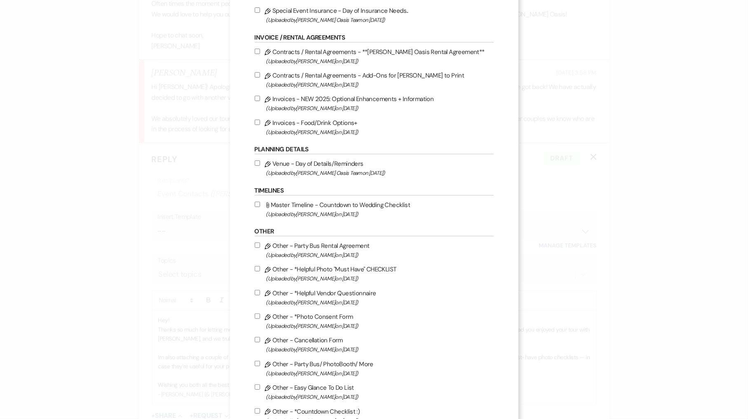
click at [257, 271] on input "Pencil Other - *Helpful Photo "Must Have" CHECKLIST (Uploaded by [PERSON_NAME] …" at bounding box center [257, 268] width 5 height 5
checkbox input "true"
click at [257, 295] on input "Pencil Other - *Helpful Vendor Questionnaire (Uploaded by [PERSON_NAME] on [DAT…" at bounding box center [257, 292] width 5 height 5
checkbox input "true"
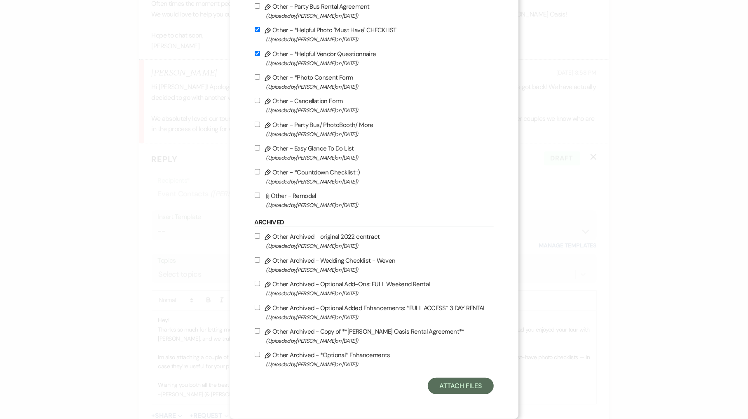
scroll to position [342, 0]
click at [435, 380] on button "Attach Files" at bounding box center [461, 385] width 66 height 16
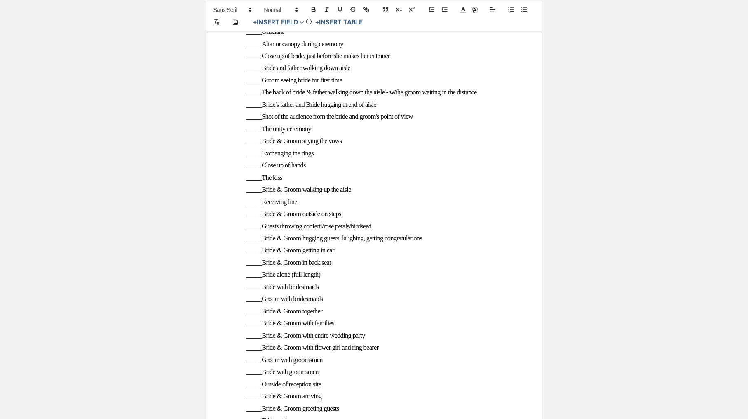
scroll to position [210, 0]
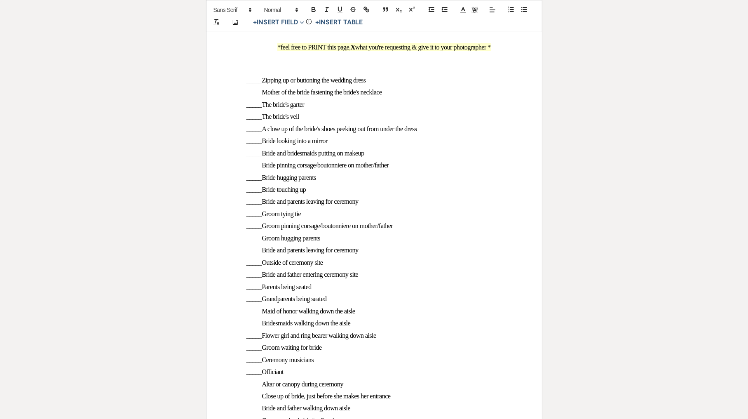
scroll to position [114, 0]
select select "5"
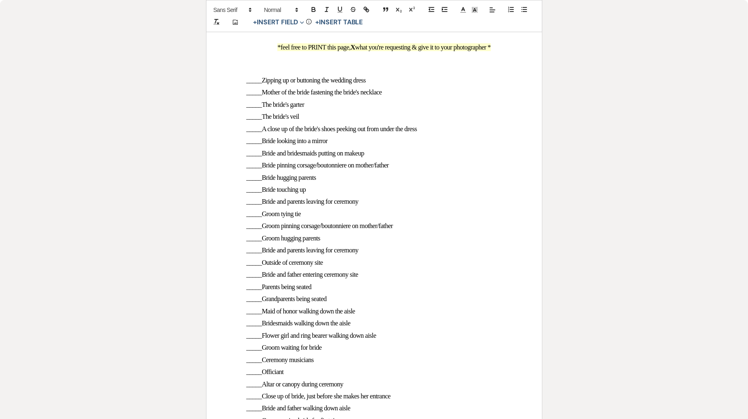
select select "5"
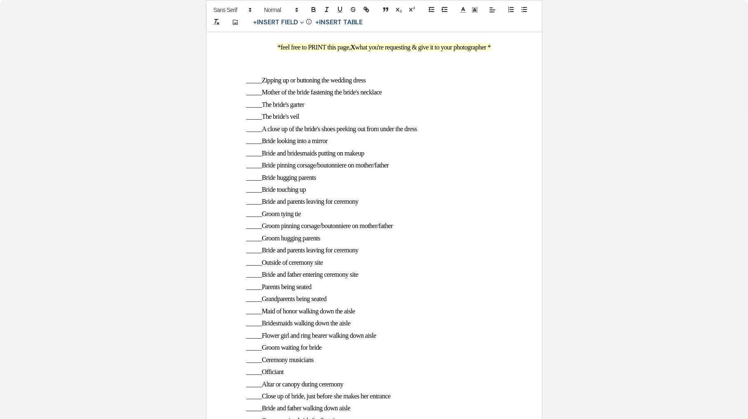
select select "5"
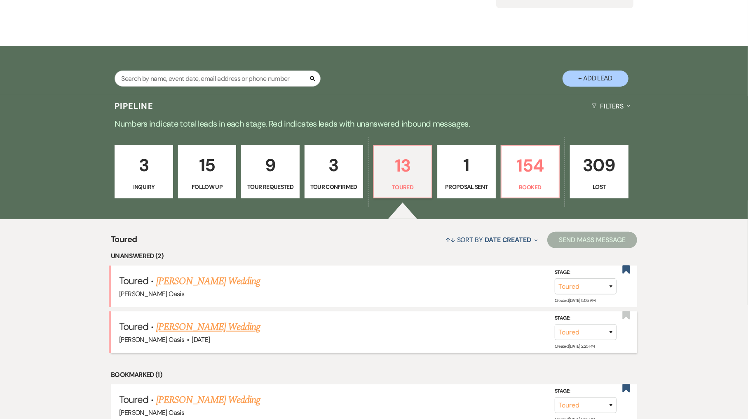
click at [209, 319] on link "[PERSON_NAME] Wedding" at bounding box center [208, 326] width 104 height 15
select select "5"
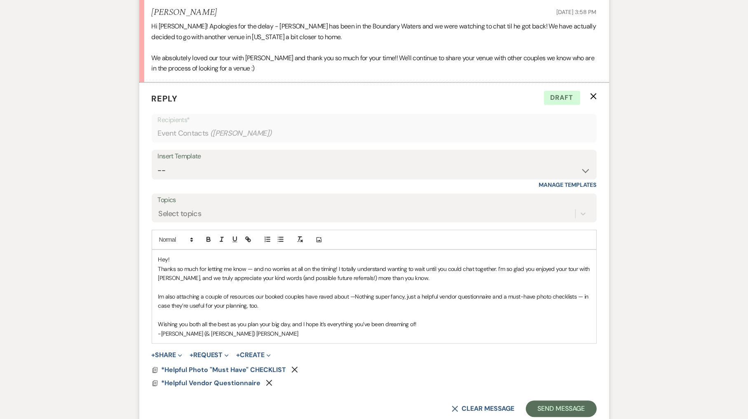
scroll to position [1756, 0]
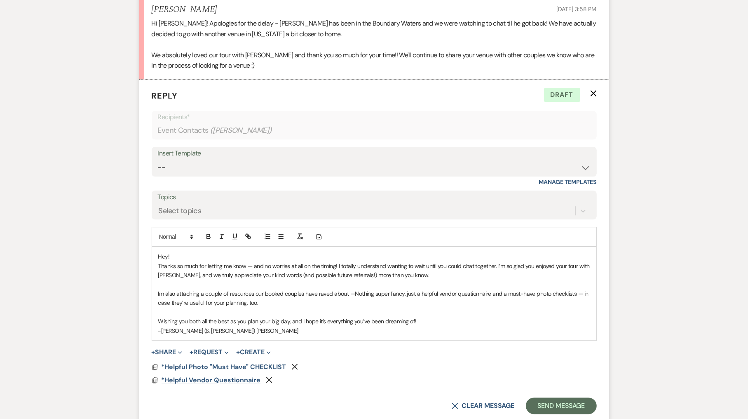
click at [199, 375] on span "*Helpful Vendor Questionnaire" at bounding box center [211, 379] width 99 height 9
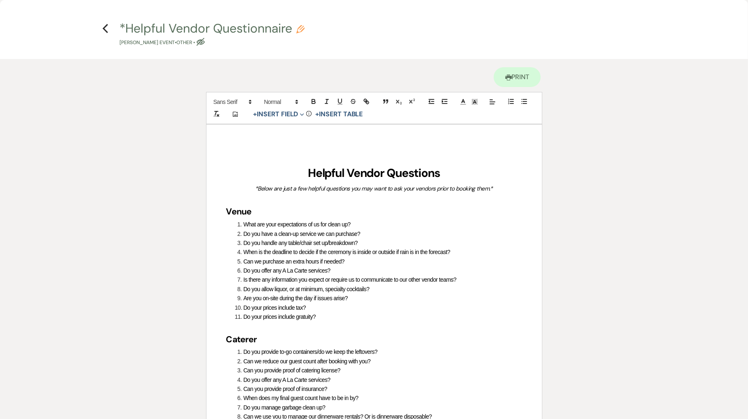
scroll to position [0, 0]
click at [106, 29] on icon "Previous" at bounding box center [105, 28] width 6 height 10
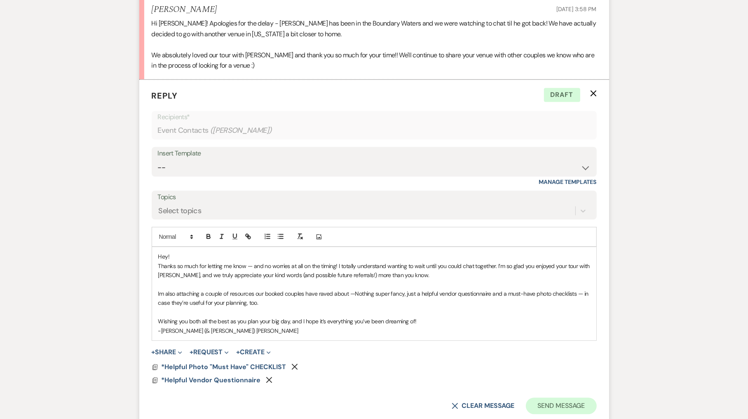
click at [569, 397] on button "Send Message" at bounding box center [561, 405] width 70 height 16
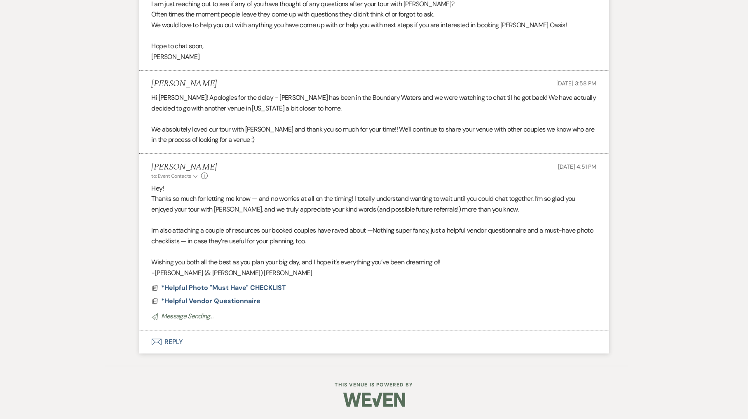
scroll to position [1635, 0]
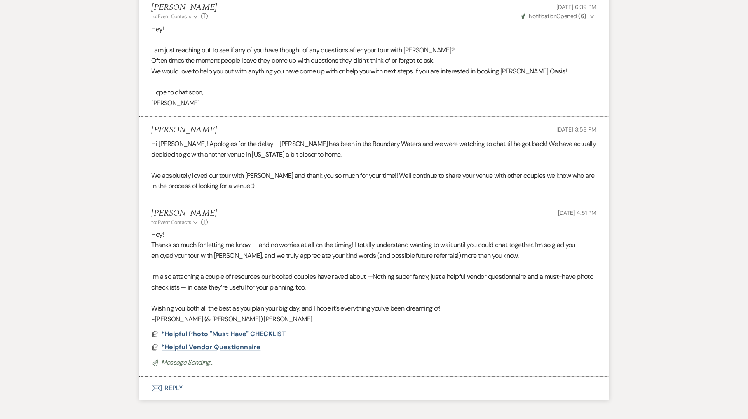
click at [253, 342] on span "*Helpful Vendor Questionnaire" at bounding box center [211, 346] width 99 height 9
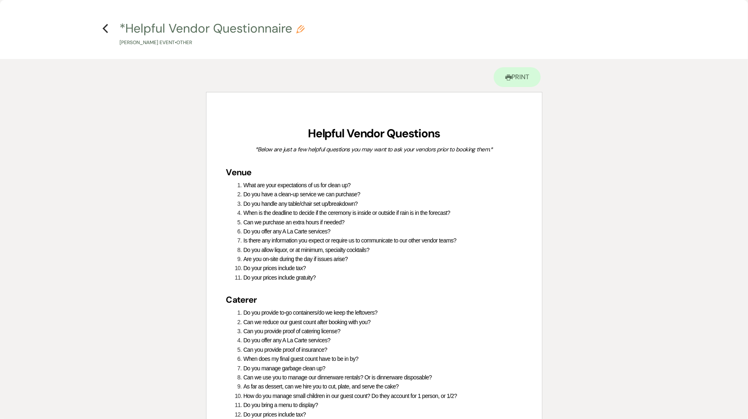
click at [108, 34] on h4 "Previous *Helpful Vendor Questionnaire Pencil [PERSON_NAME] Event • Other" at bounding box center [373, 33] width 593 height 27
click at [105, 27] on use "button" at bounding box center [105, 28] width 5 height 9
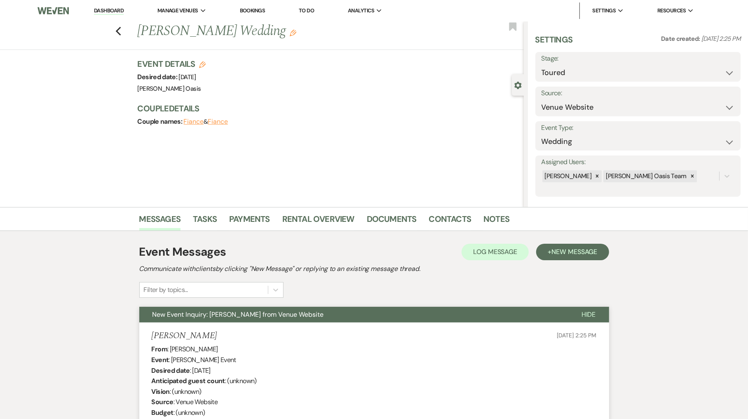
scroll to position [0, 0]
select select "8"
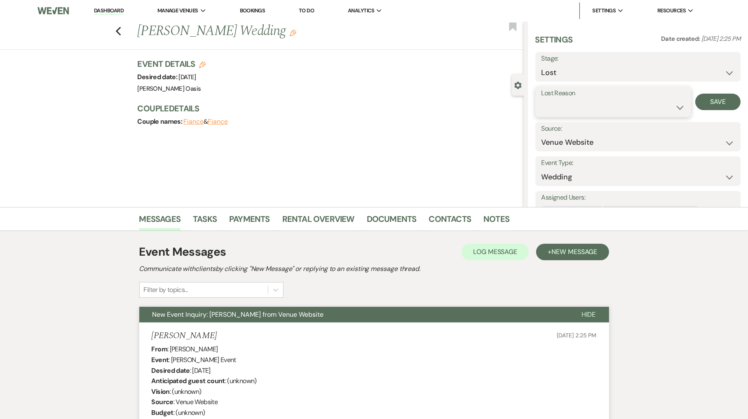
select select "6"
click at [702, 98] on button "Save" at bounding box center [718, 102] width 46 height 16
click at [107, 10] on link "Dashboard" at bounding box center [109, 11] width 30 height 8
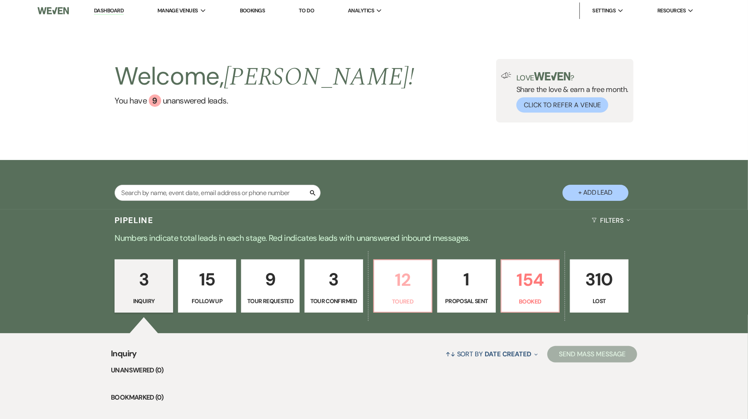
click at [411, 300] on p "Toured" at bounding box center [403, 301] width 48 height 9
select select "5"
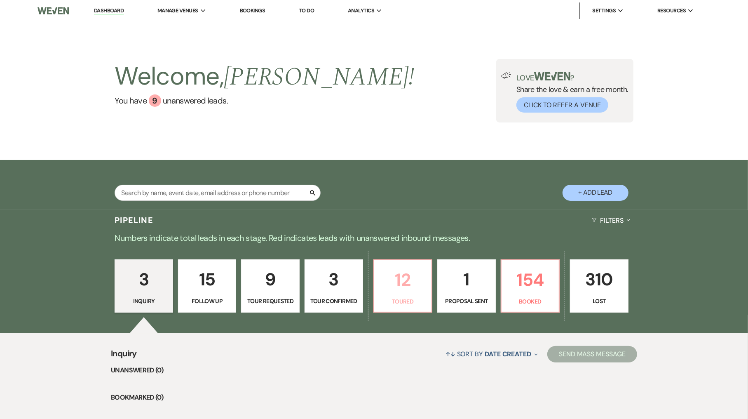
select select "5"
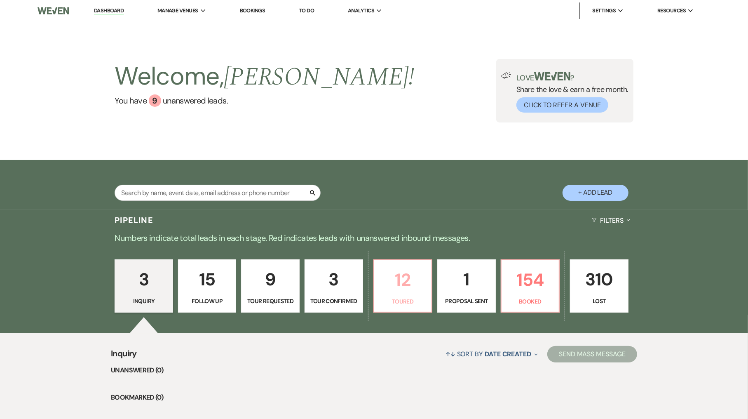
select select "5"
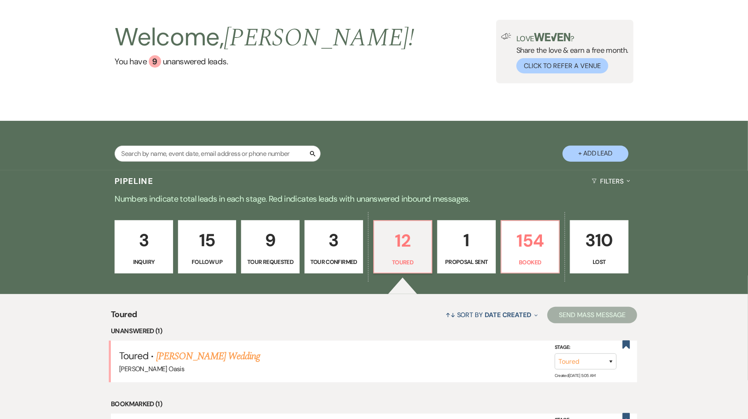
scroll to position [39, 0]
click at [164, 350] on link "[PERSON_NAME] Wedding" at bounding box center [208, 356] width 104 height 15
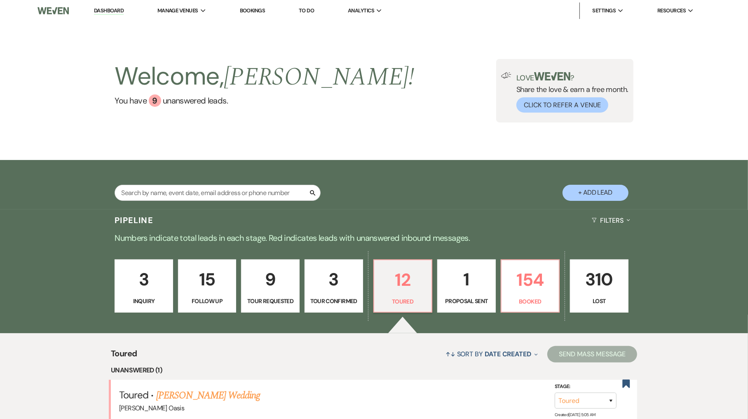
select select "5"
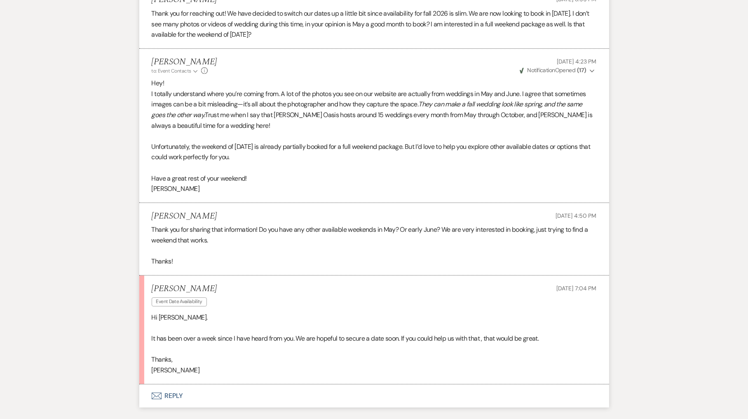
scroll to position [2016, 0]
click at [267, 384] on button "Envelope Reply" at bounding box center [374, 395] width 470 height 23
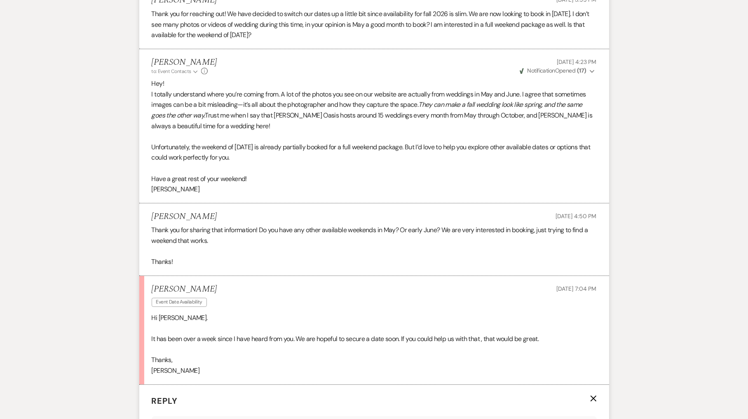
scroll to position [2245, 0]
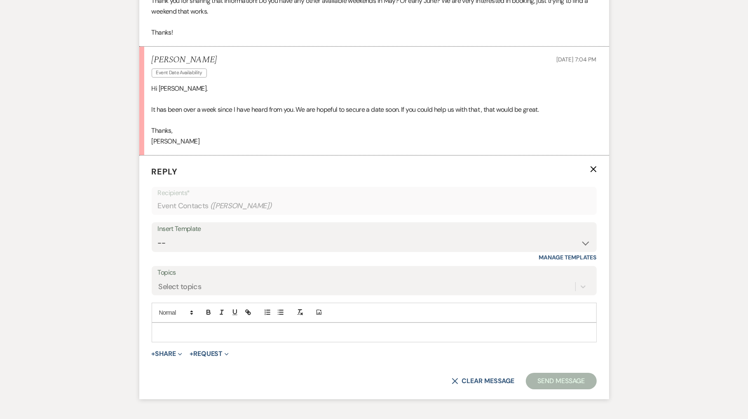
click at [262, 328] on p at bounding box center [374, 332] width 432 height 9
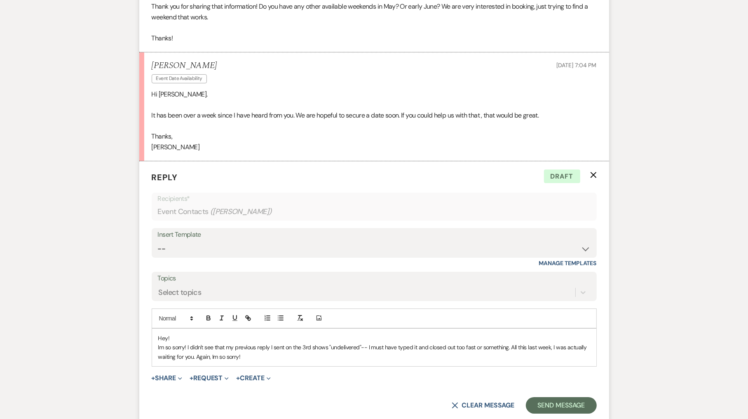
scroll to position [2237, 0]
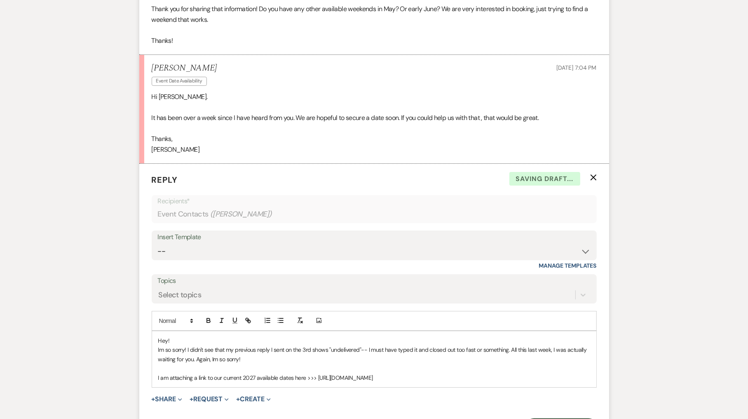
drag, startPoint x: 423, startPoint y: 322, endPoint x: 316, endPoint y: 320, distance: 106.7
click at [316, 373] on p "I am attaching a link to our current 2027 available dates here >>> [URL][DOMAIN…" at bounding box center [374, 377] width 432 height 9
click at [248, 320] on icon "button" at bounding box center [249, 321] width 3 height 3
type input "[URL][DOMAIN_NAME]"
click at [421, 390] on link at bounding box center [416, 393] width 18 height 6
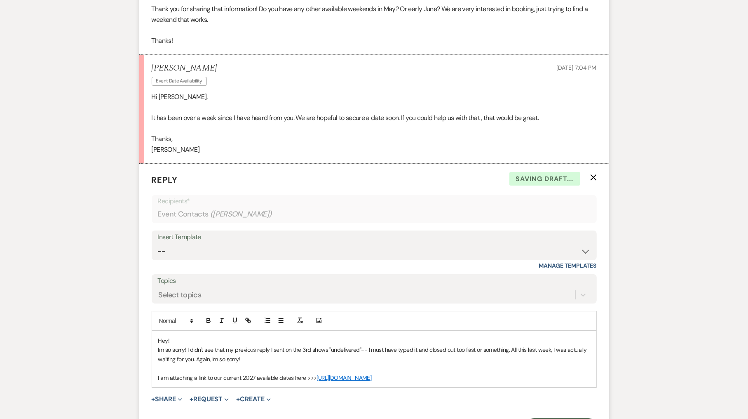
click at [430, 373] on p "I am attaching a link to our current 2027 available dates here >>> [URL][DOMAIN…" at bounding box center [374, 377] width 432 height 9
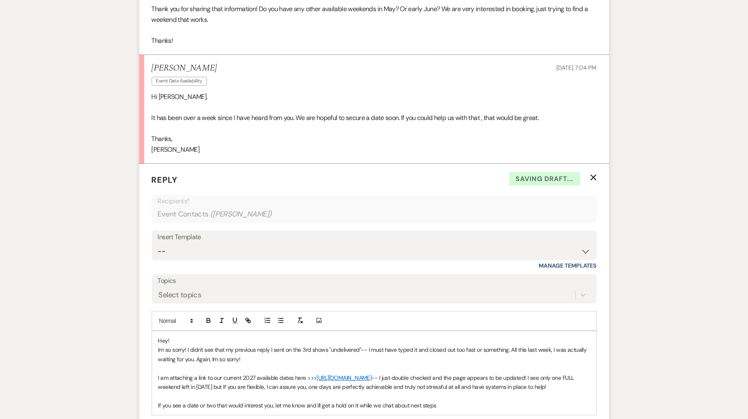
click at [321, 373] on p "I am attaching a link to our current 2027 available dates here >>> [URL][DOMAIN…" at bounding box center [374, 382] width 432 height 19
click at [501, 373] on p "I am attaching a link to our current 2027 available dates here >>> [URL][DOMAIN…" at bounding box center [374, 382] width 432 height 19
click at [552, 373] on p "I am attaching a link to our current 2027 available dates here >>> [URL][DOMAIN…" at bounding box center [374, 382] width 432 height 19
click at [445, 400] on p "If you see a date or two that would interest you, let me know and Ill get a hol…" at bounding box center [374, 404] width 432 height 9
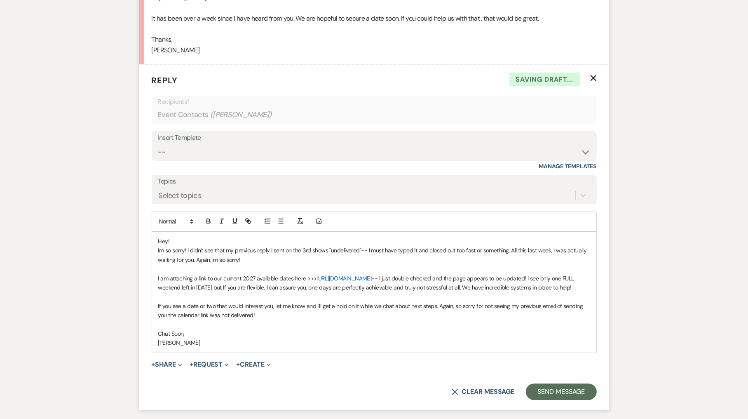
scroll to position [2338, 0]
click at [576, 382] on button "Send Message" at bounding box center [561, 390] width 70 height 16
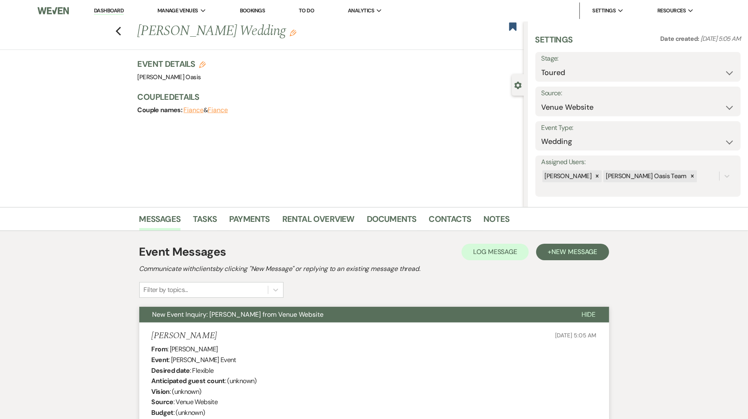
scroll to position [0, 0]
select select "6"
click at [707, 67] on button "Save" at bounding box center [718, 67] width 44 height 16
click at [117, 9] on link "Dashboard" at bounding box center [109, 11] width 30 height 8
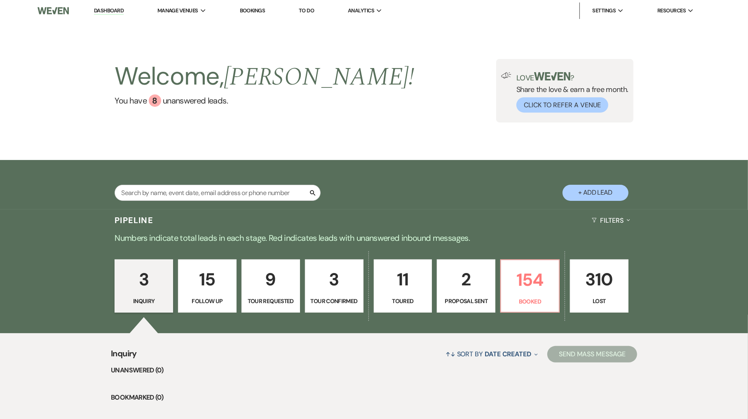
click at [411, 293] on link "11 Toured" at bounding box center [403, 286] width 59 height 54
select select "5"
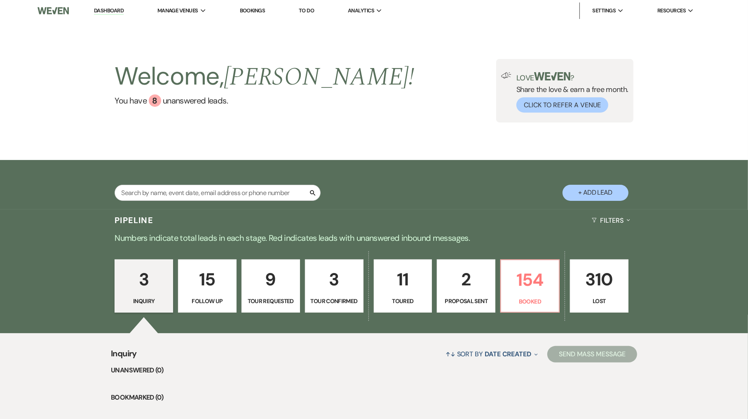
select select "5"
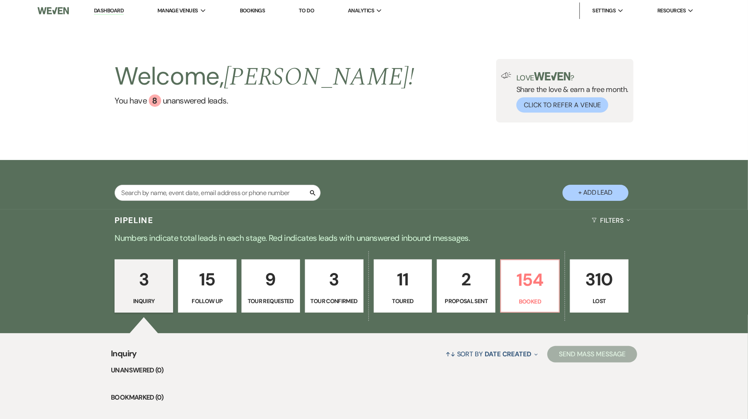
select select "5"
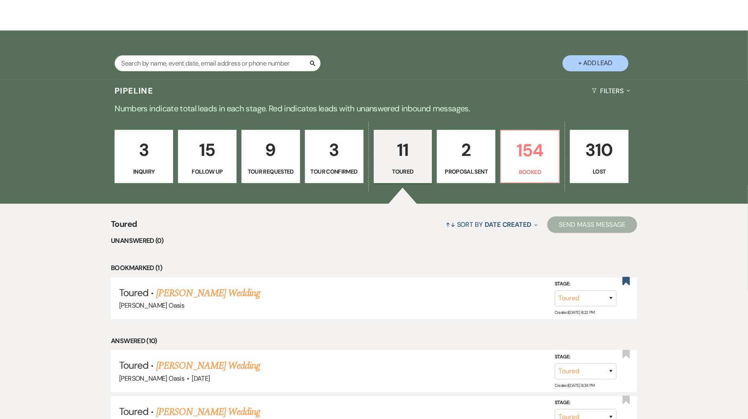
scroll to position [177, 0]
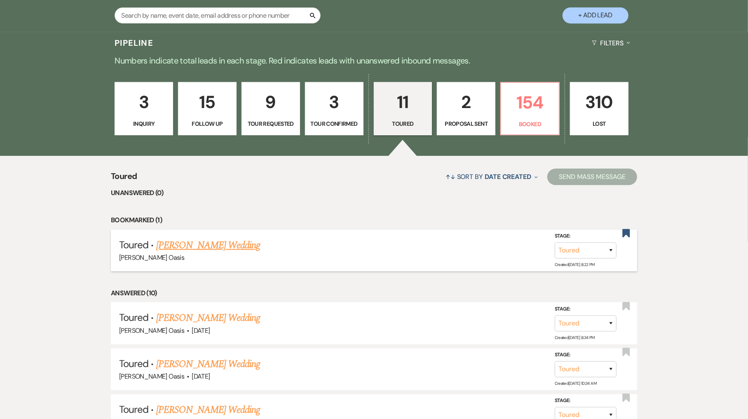
click at [225, 241] on link "[PERSON_NAME] Wedding" at bounding box center [208, 245] width 104 height 15
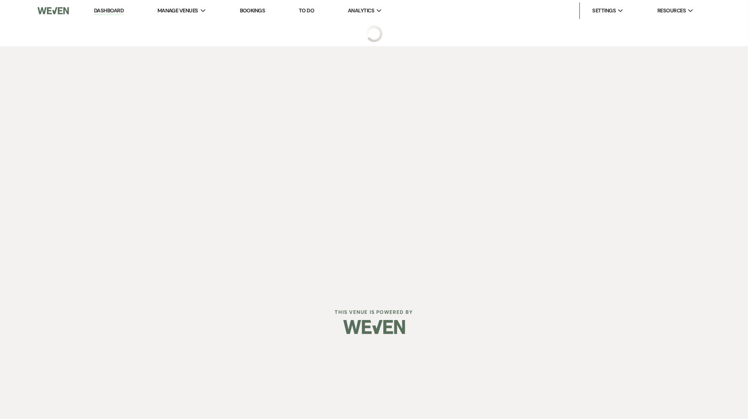
select select "5"
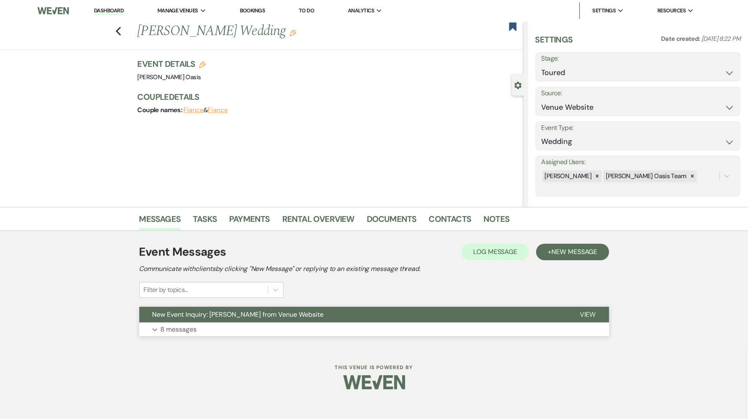
click at [232, 314] on span "New Event Inquiry: [PERSON_NAME] from Venue Website" at bounding box center [237, 314] width 171 height 9
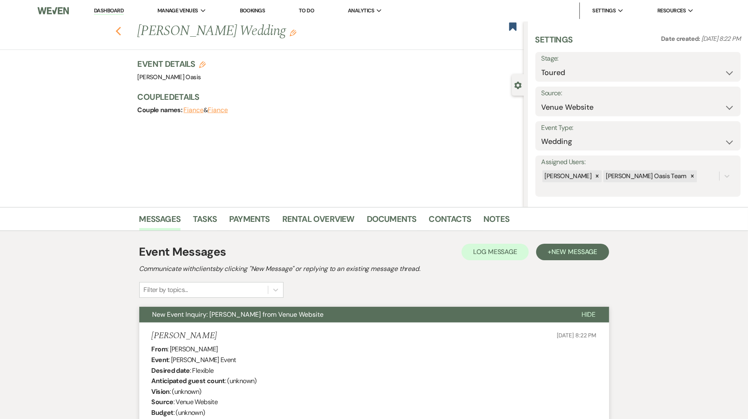
click at [118, 31] on icon "Previous" at bounding box center [118, 31] width 6 height 10
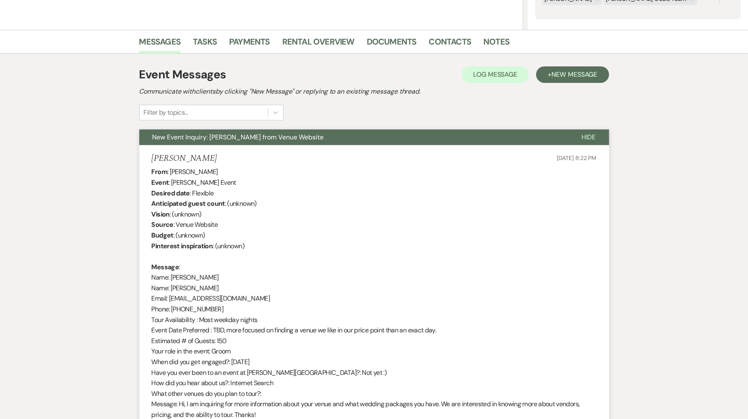
select select "5"
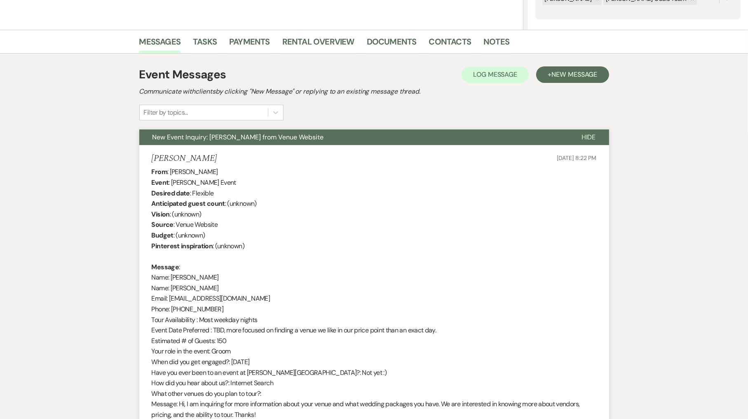
select select "5"
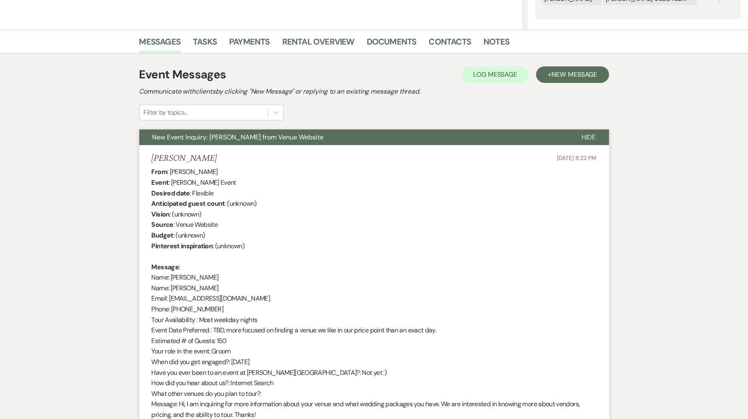
select select "5"
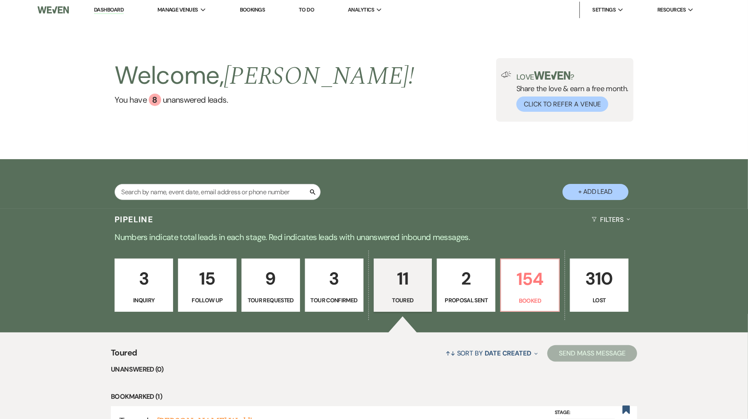
scroll to position [1, 0]
click at [526, 295] on p "Booked" at bounding box center [530, 299] width 48 height 9
